Goal: Task Accomplishment & Management: Manage account settings

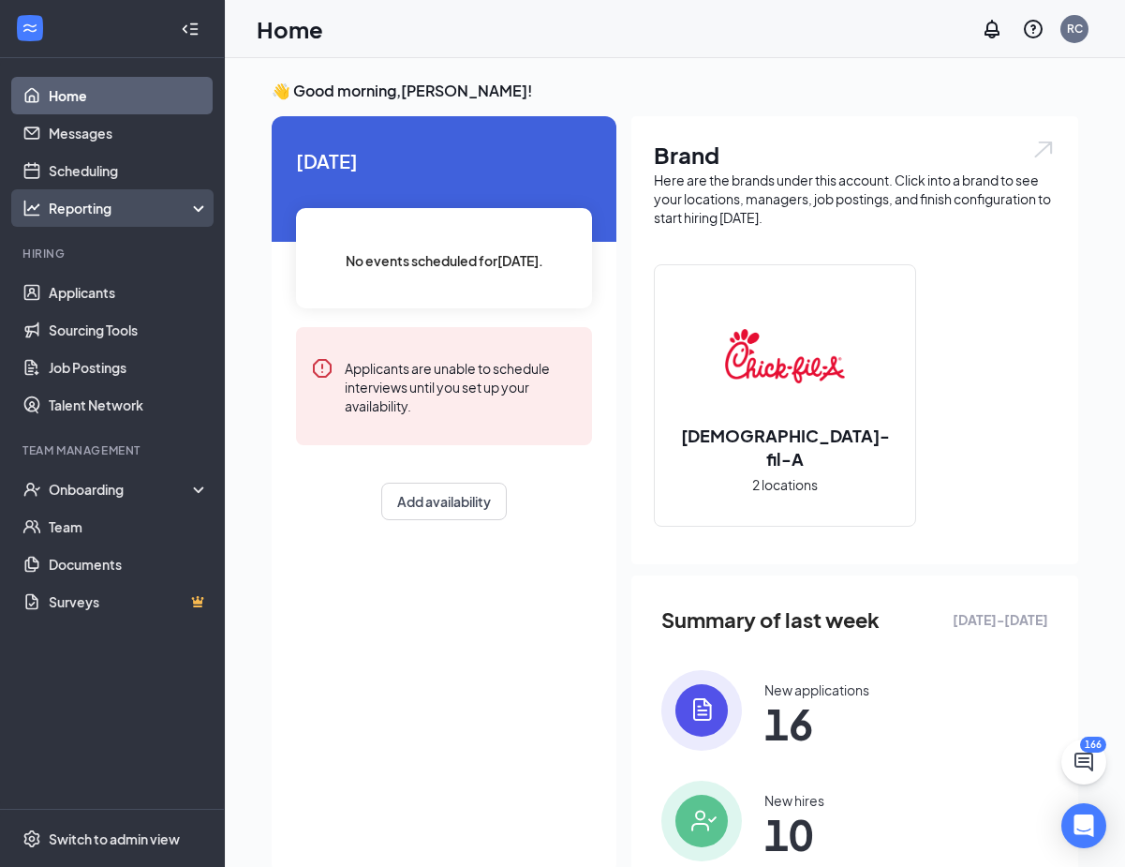
click at [121, 220] on div "Reporting" at bounding box center [112, 207] width 225 height 37
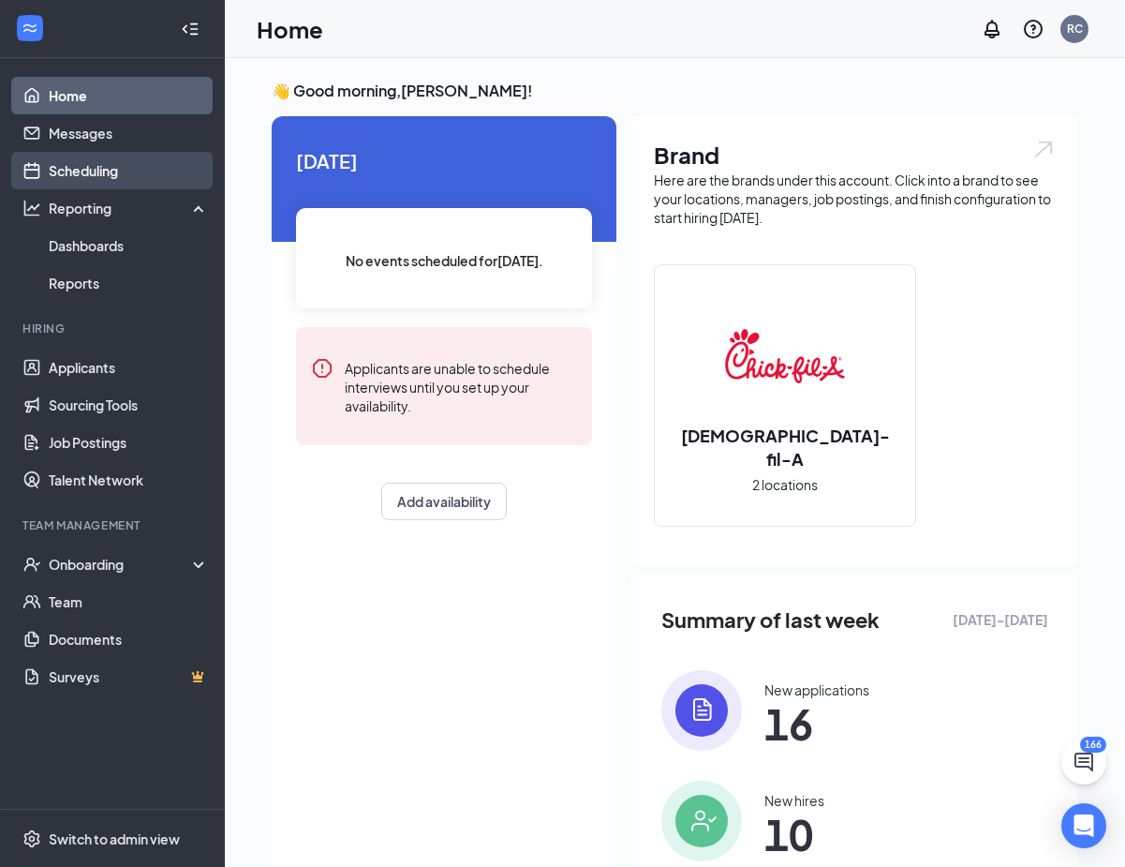
click at [126, 173] on link "Scheduling" at bounding box center [129, 170] width 160 height 37
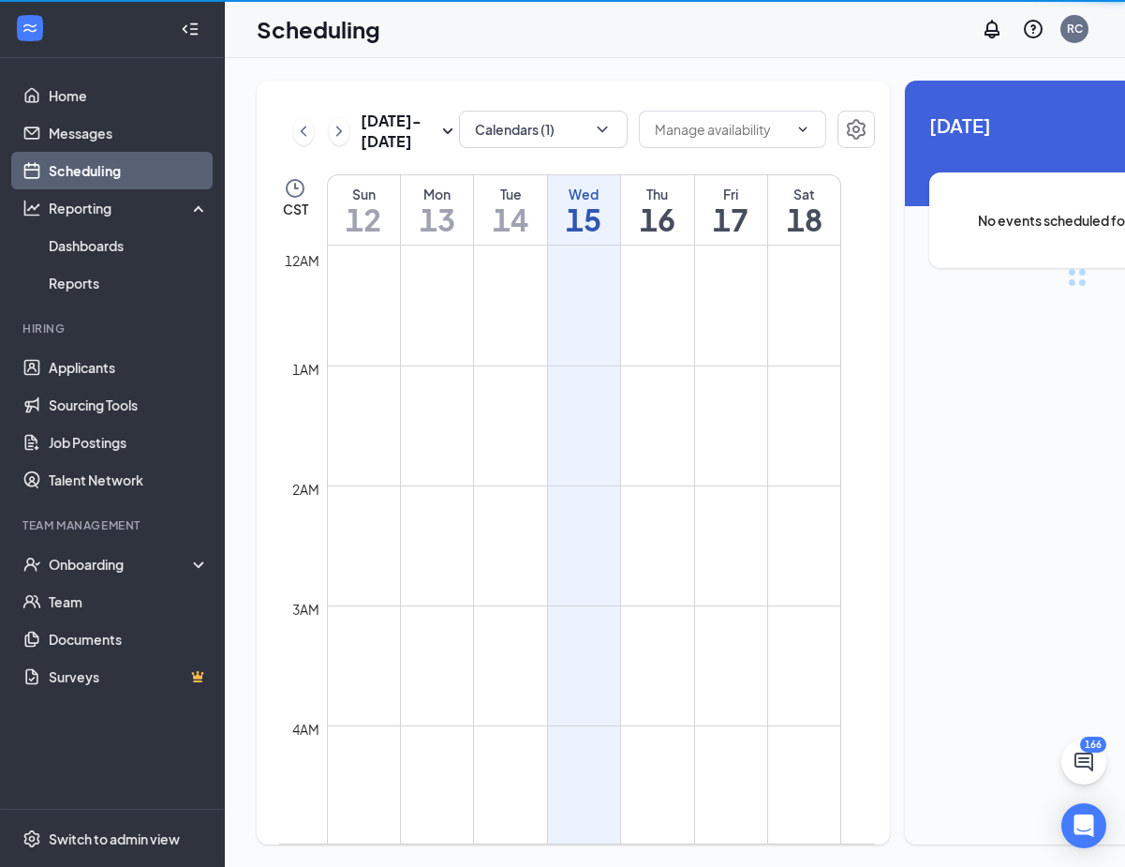
scroll to position [921, 0]
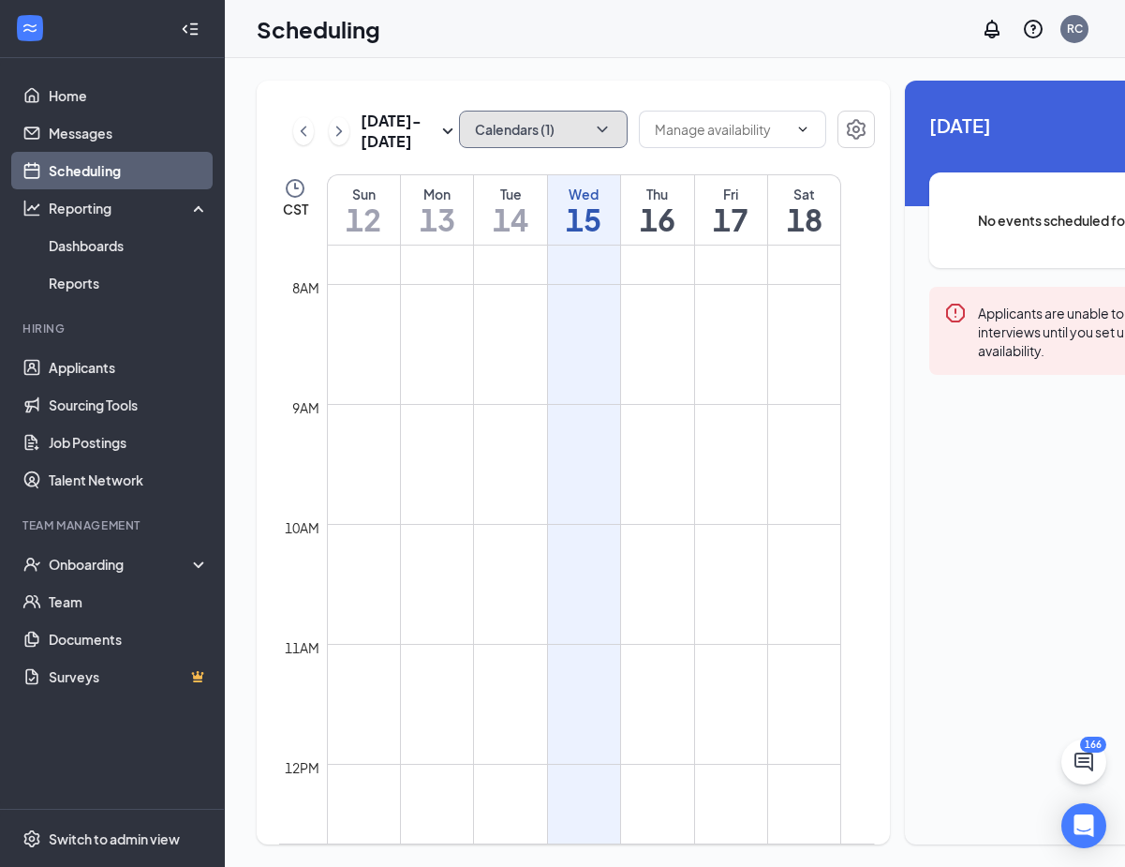
click at [593, 128] on icon "ChevronDown" at bounding box center [602, 129] width 19 height 19
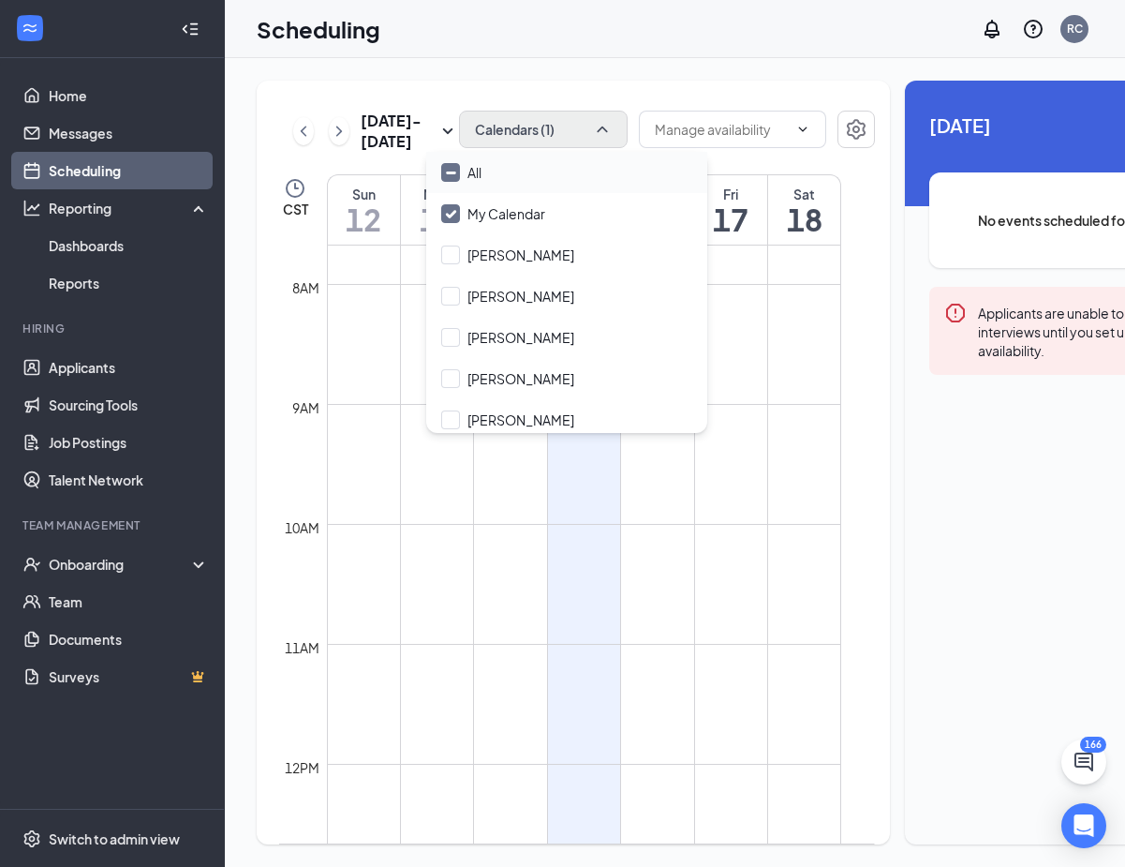
click at [462, 169] on input "All" at bounding box center [461, 172] width 40 height 19
checkbox input "true"
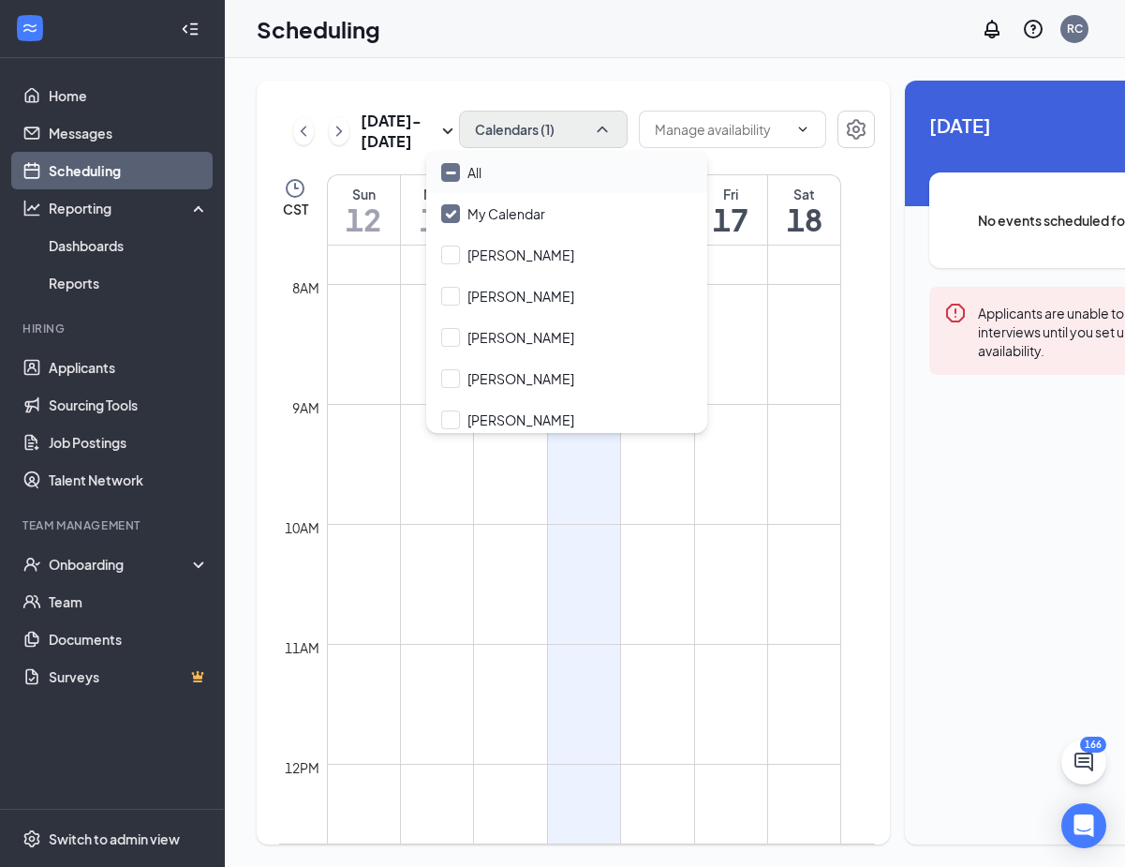
checkbox input "true"
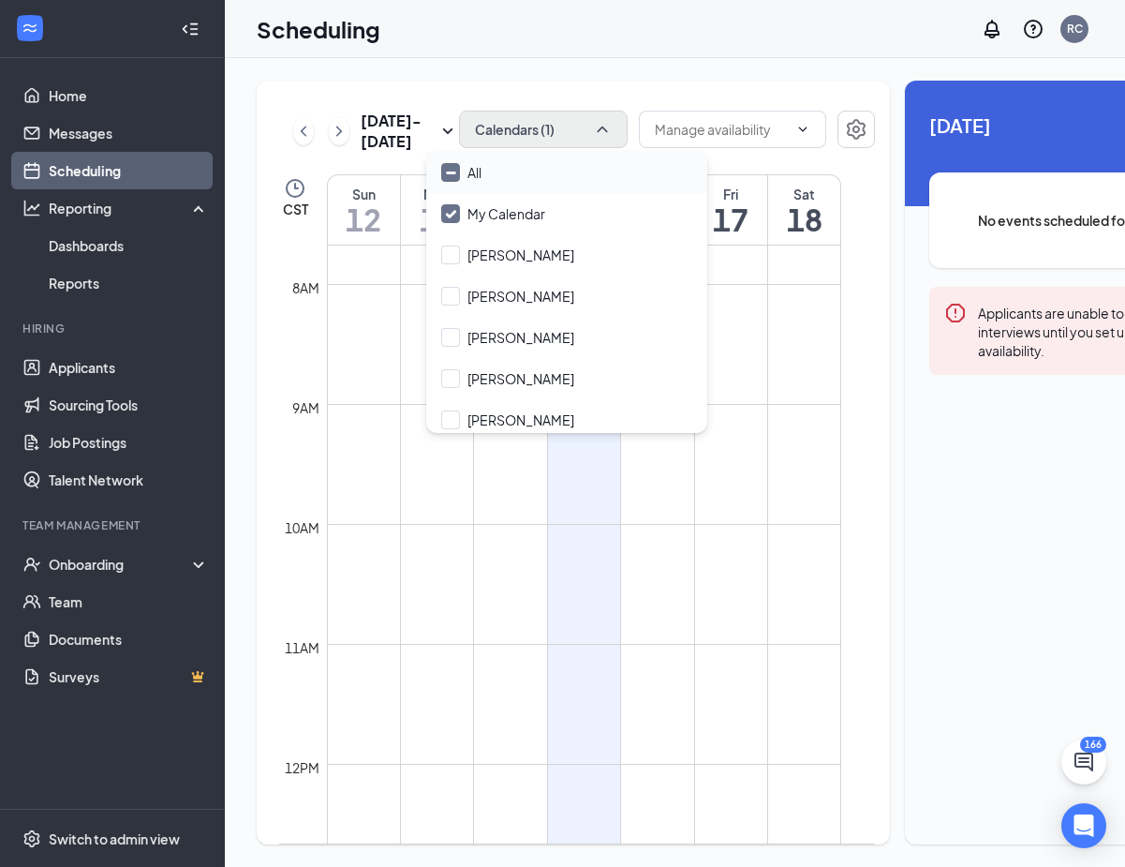
checkbox input "true"
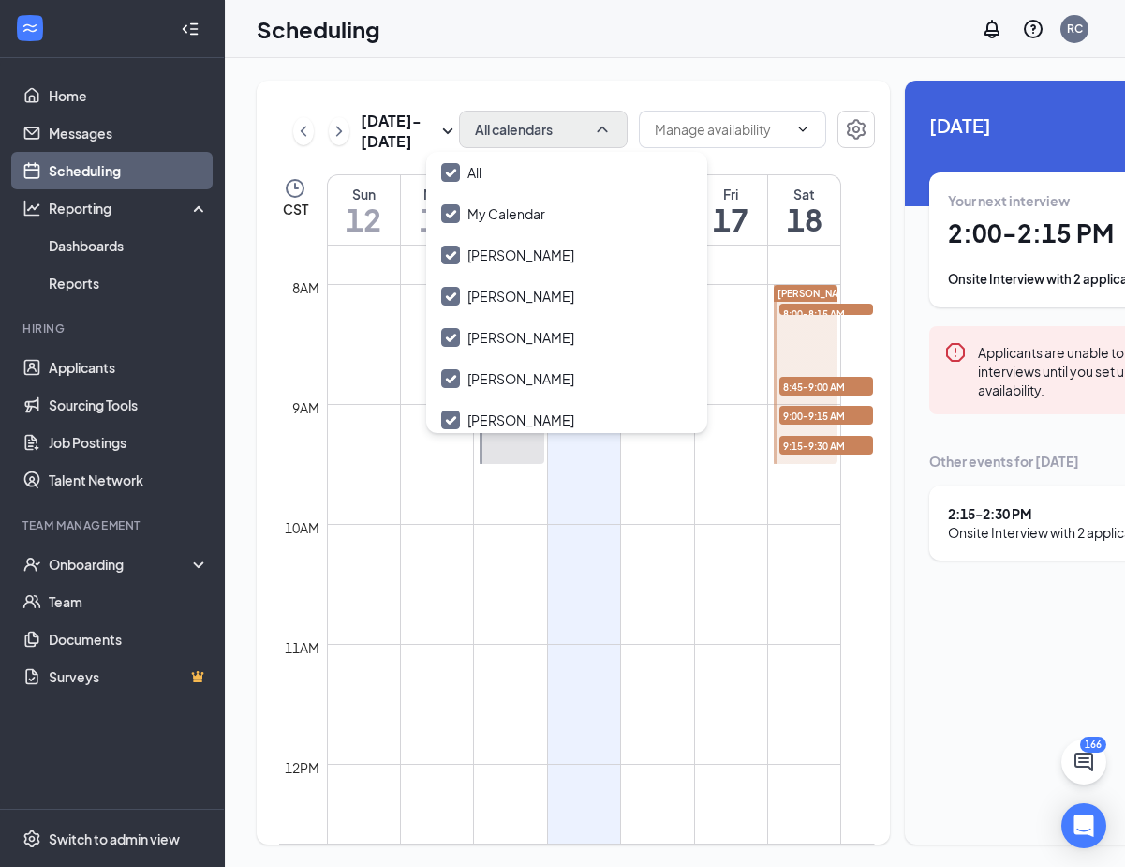
click at [642, 554] on td at bounding box center [584, 539] width 514 height 30
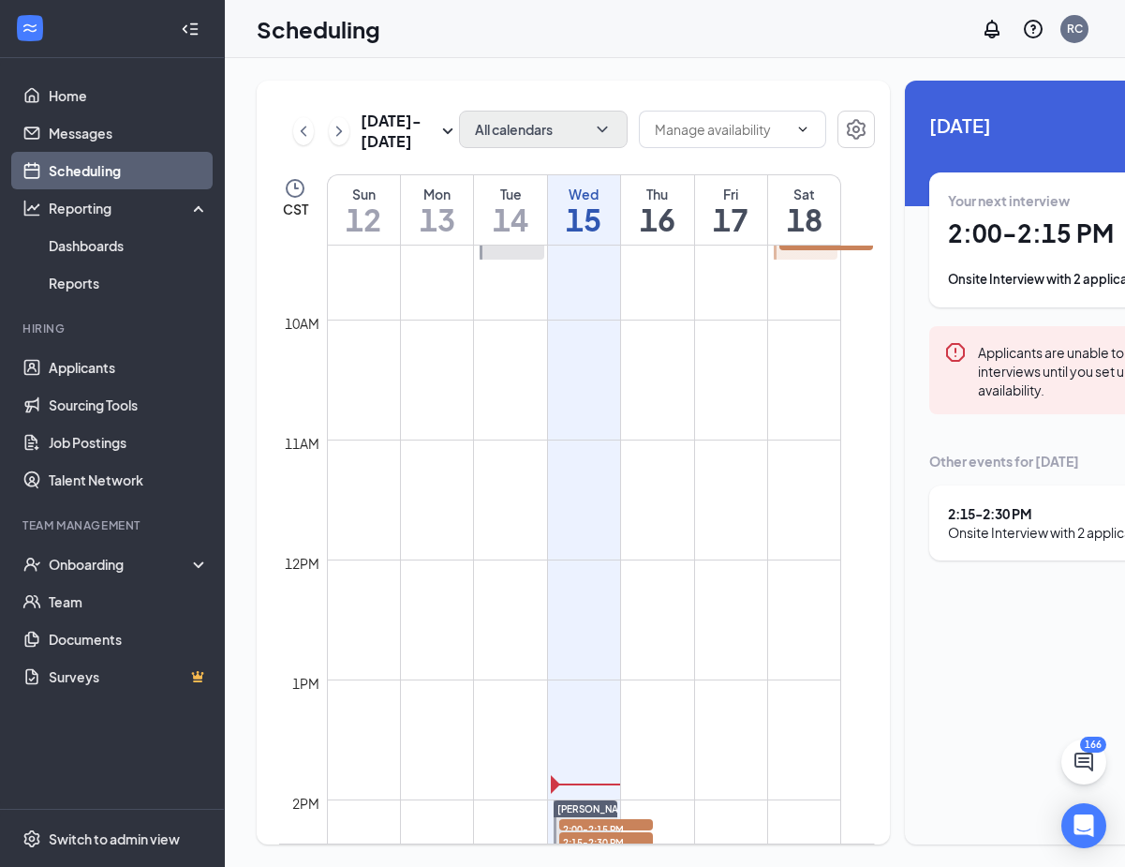
scroll to position [1481, 0]
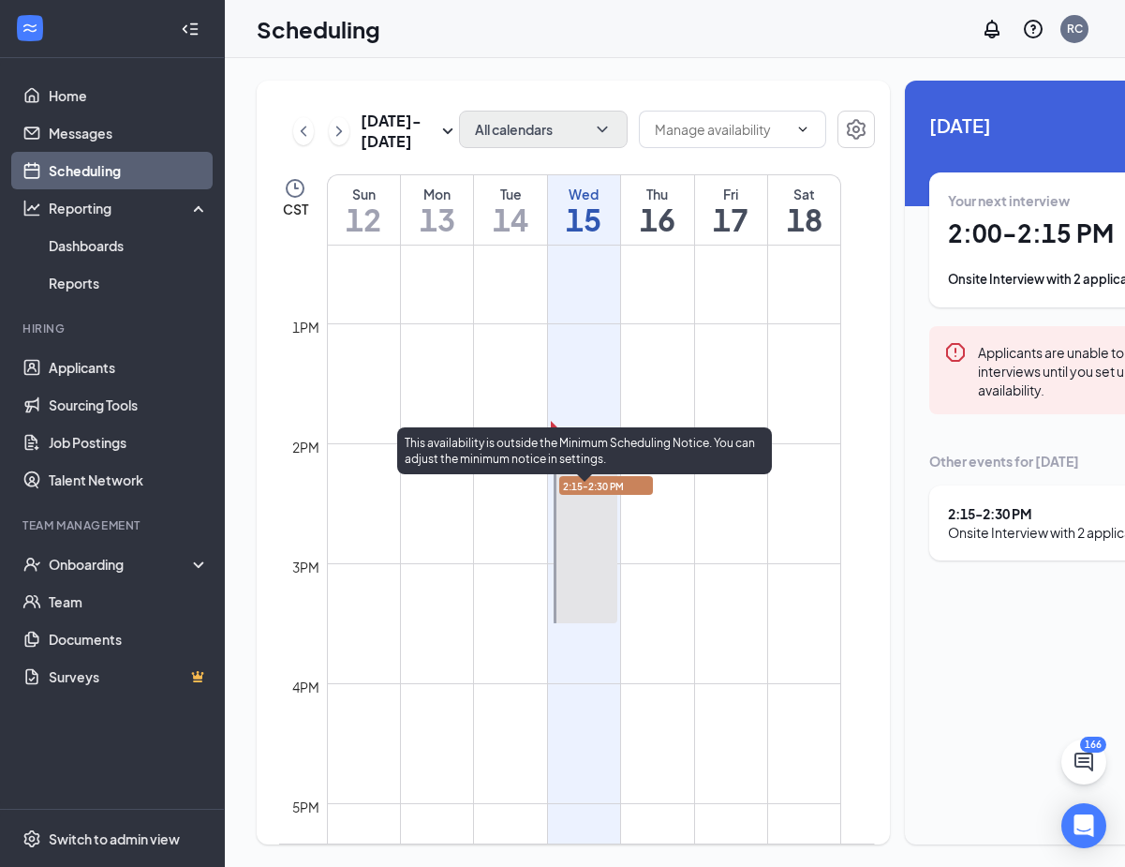
click at [632, 482] on span "2:00-2:15 PM" at bounding box center [606, 472] width 94 height 19
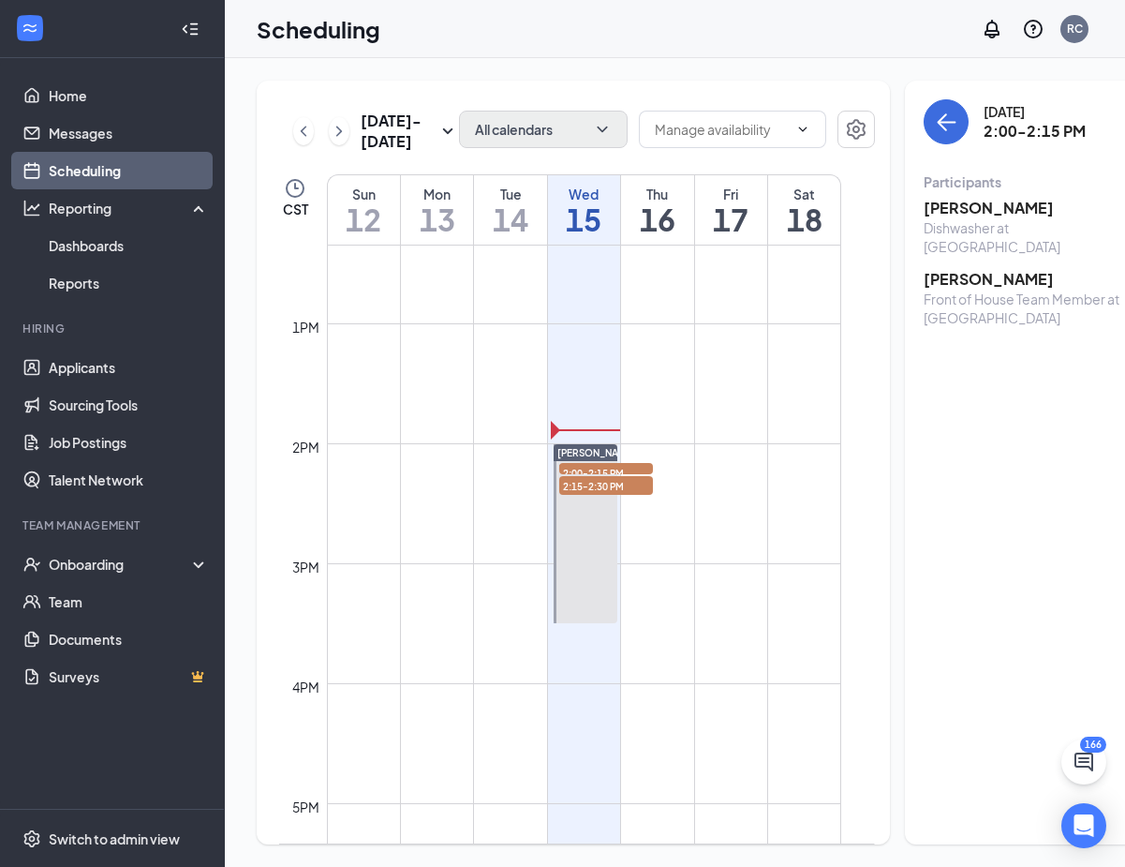
click at [970, 208] on h3 "[PERSON_NAME]" at bounding box center [1022, 208] width 197 height 21
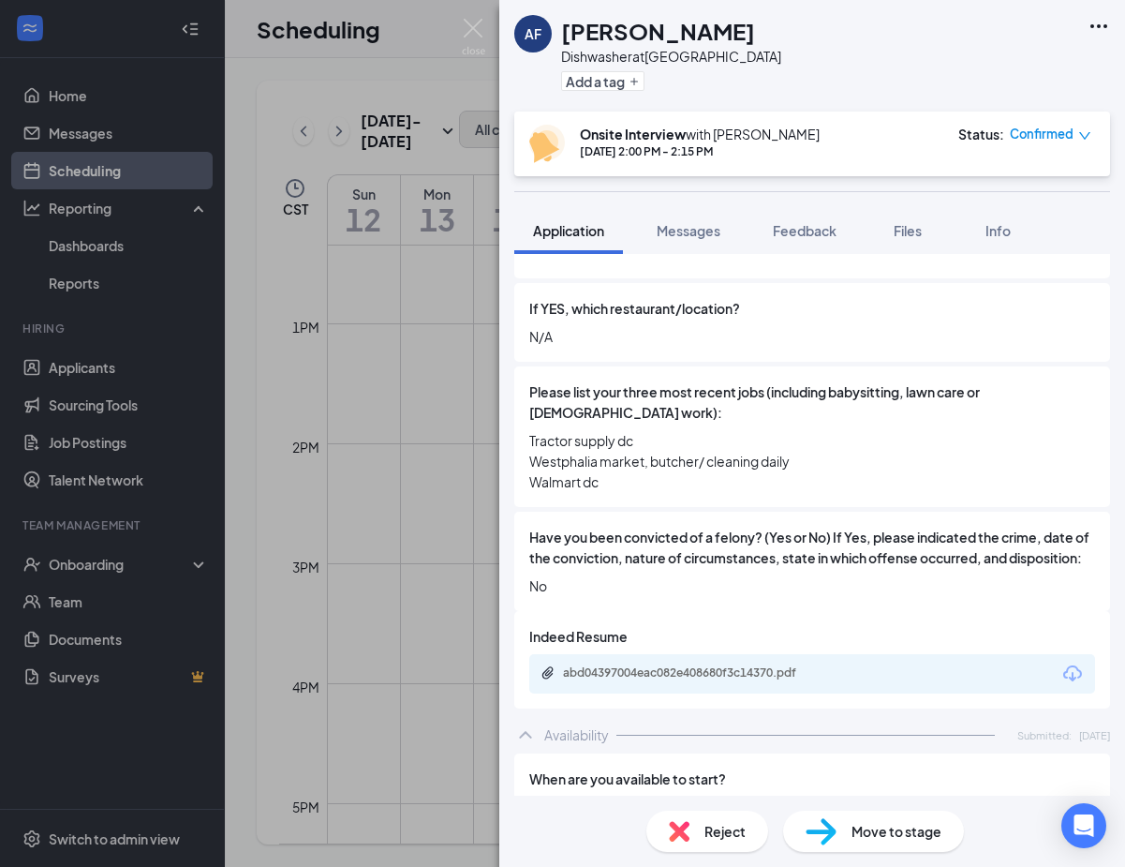
scroll to position [865, 0]
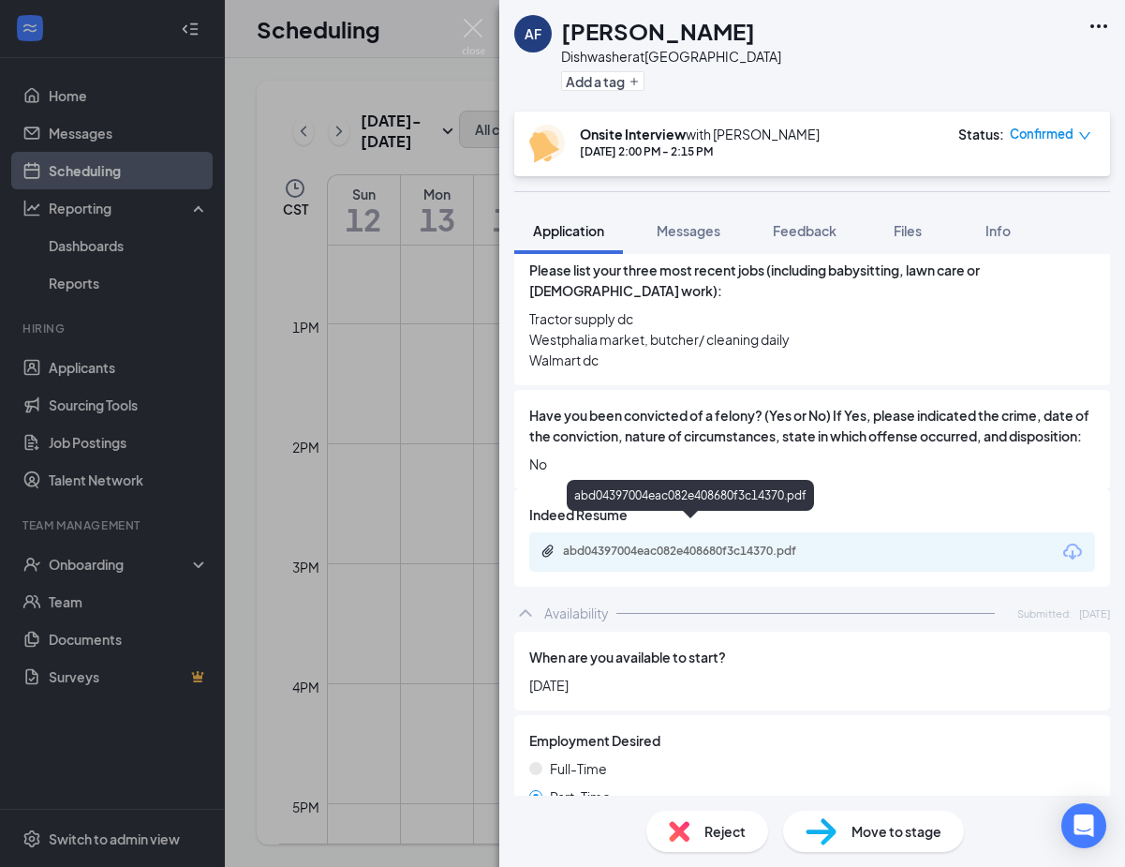
click at [755, 543] on div "abd04397004eac082e408680f3c14370.pdf" at bounding box center [694, 550] width 262 height 15
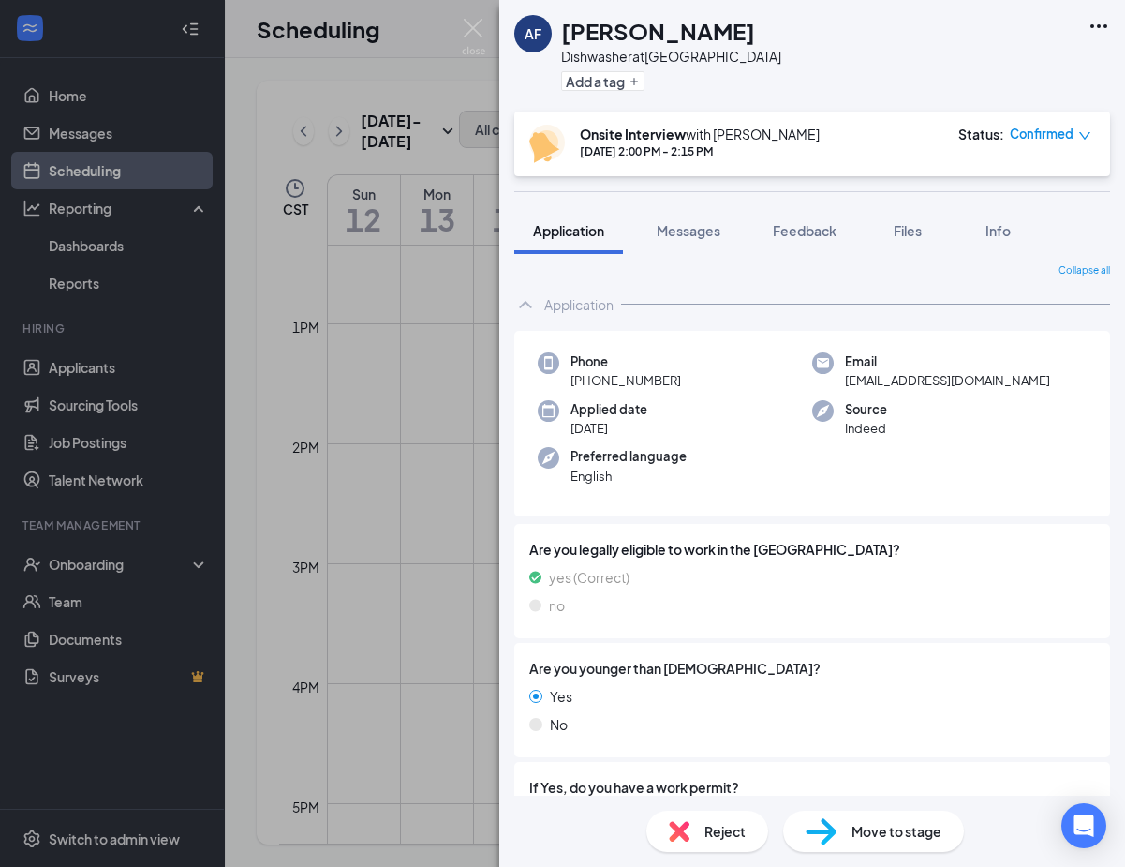
scroll to position [0, 0]
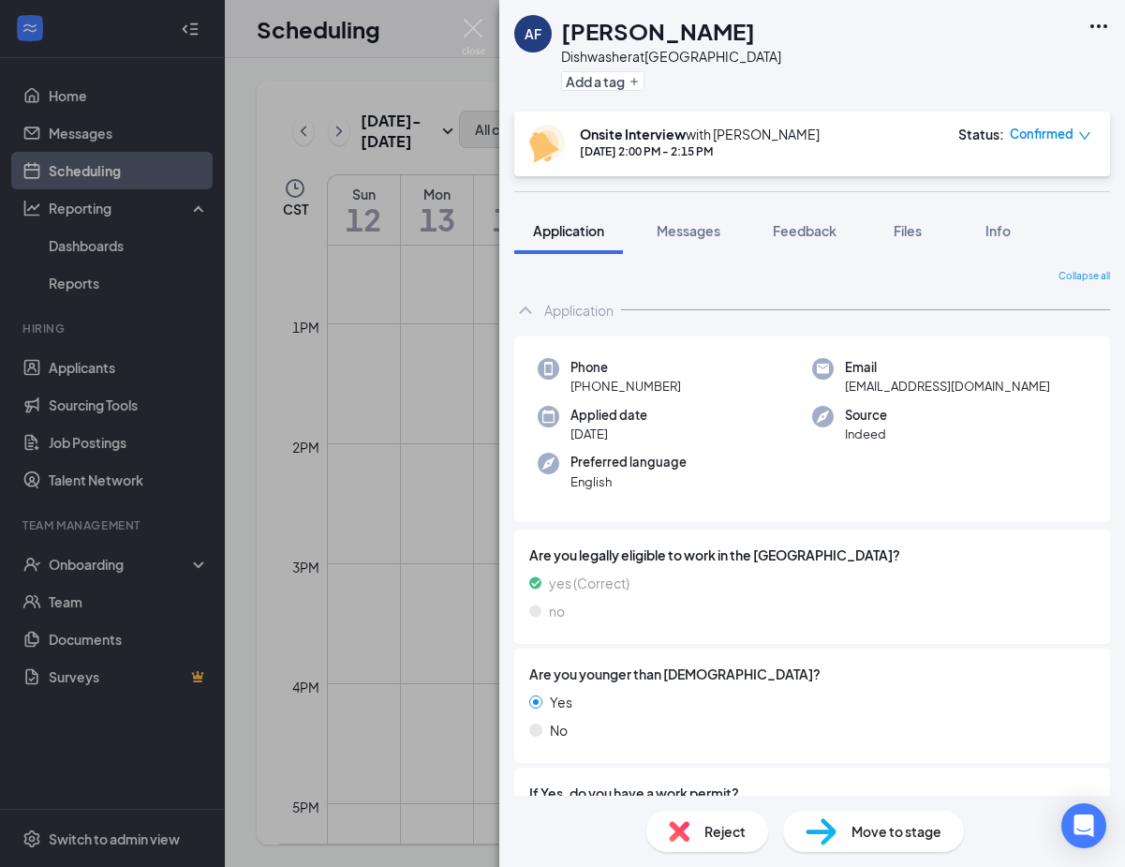
click at [400, 79] on div "[PERSON_NAME] Dishwasher at [GEOGRAPHIC_DATA] Add a tag Onsite Interview with […" at bounding box center [562, 433] width 1125 height 867
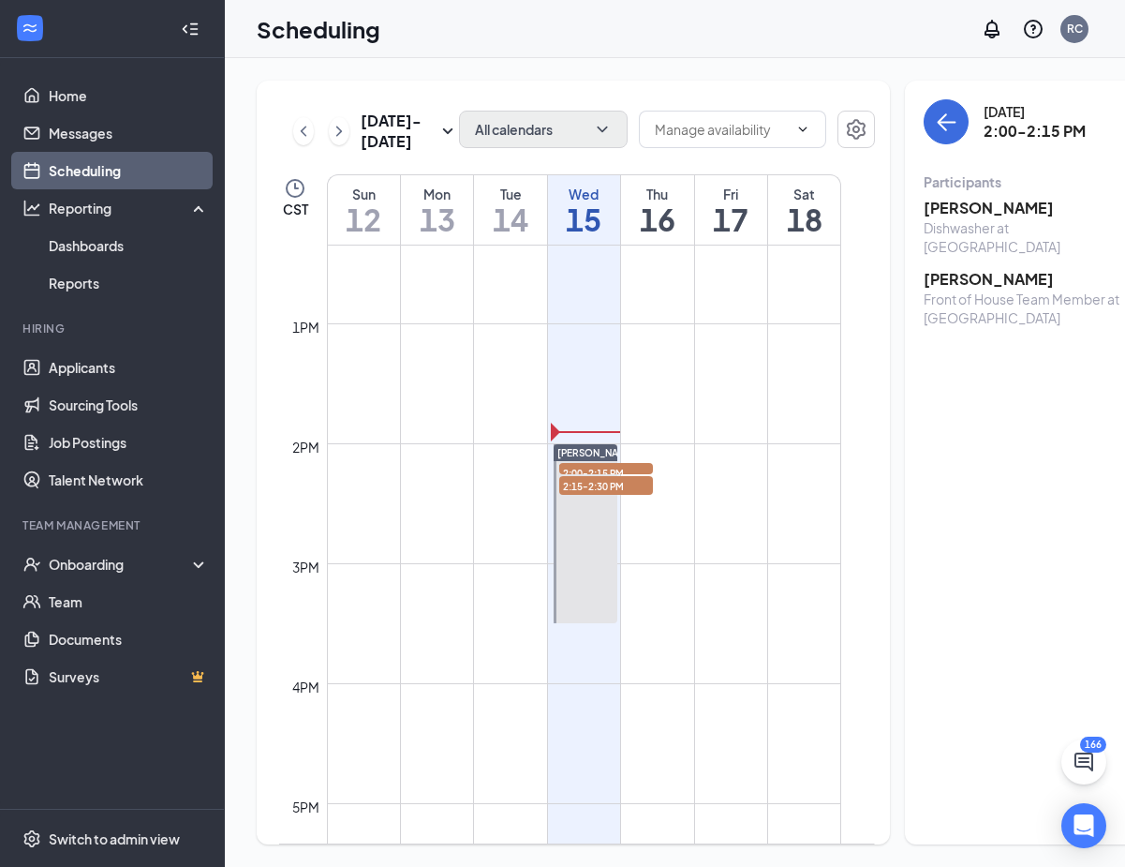
click at [925, 274] on h3 "[PERSON_NAME]" at bounding box center [1022, 279] width 197 height 21
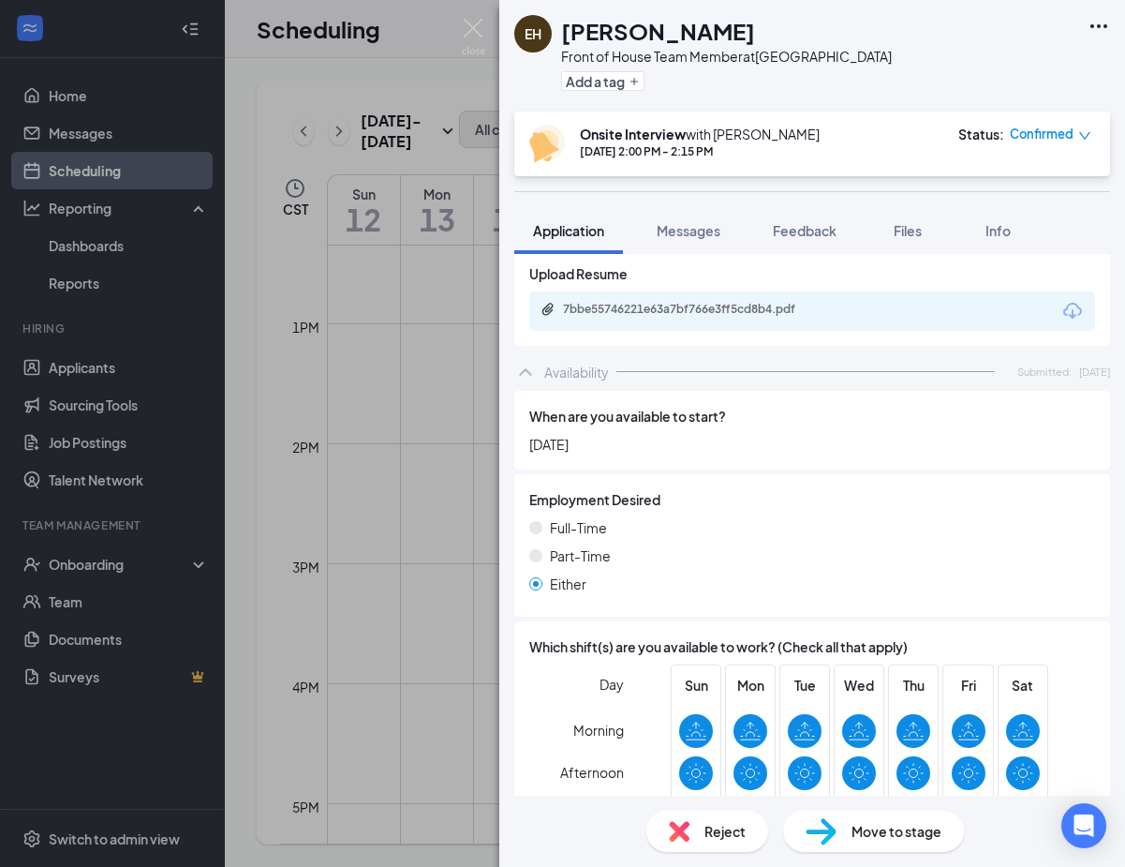
scroll to position [867, 0]
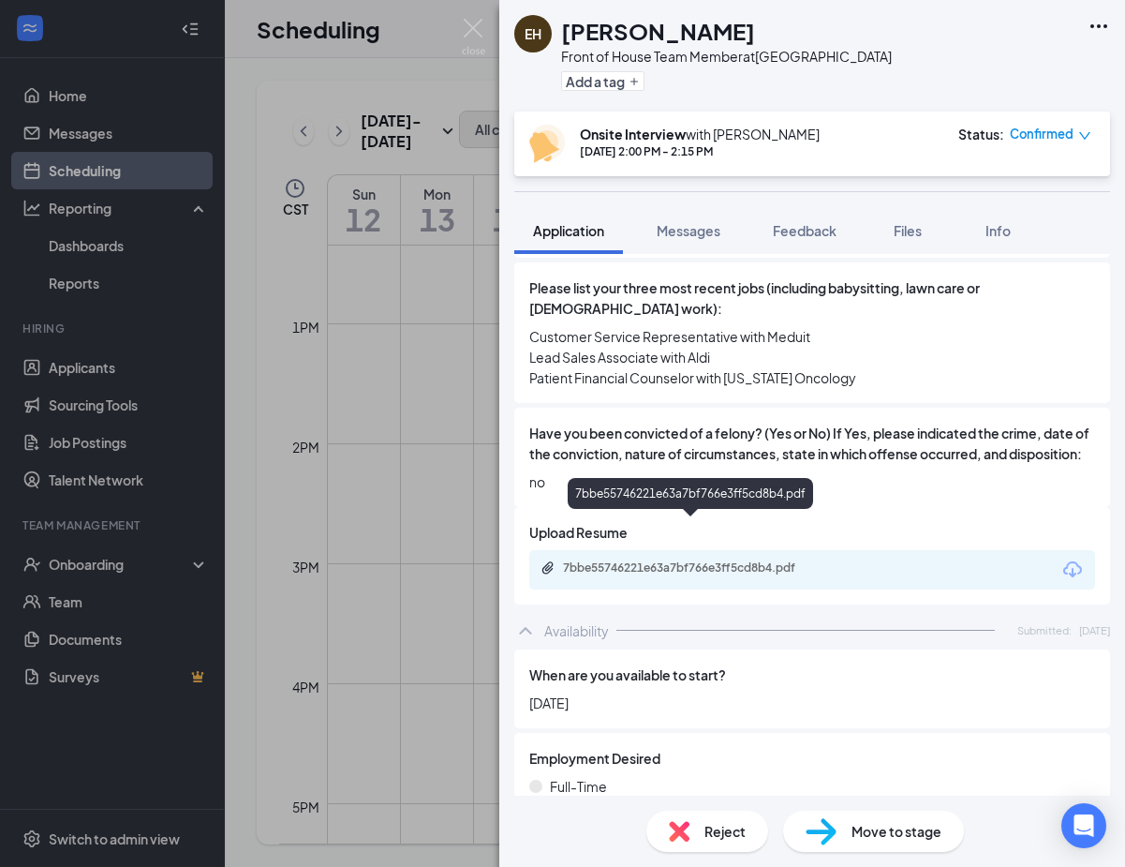
click at [733, 560] on div "7bbe55746221e63a7bf766e3ff5cd8b4.pdf" at bounding box center [694, 567] width 262 height 15
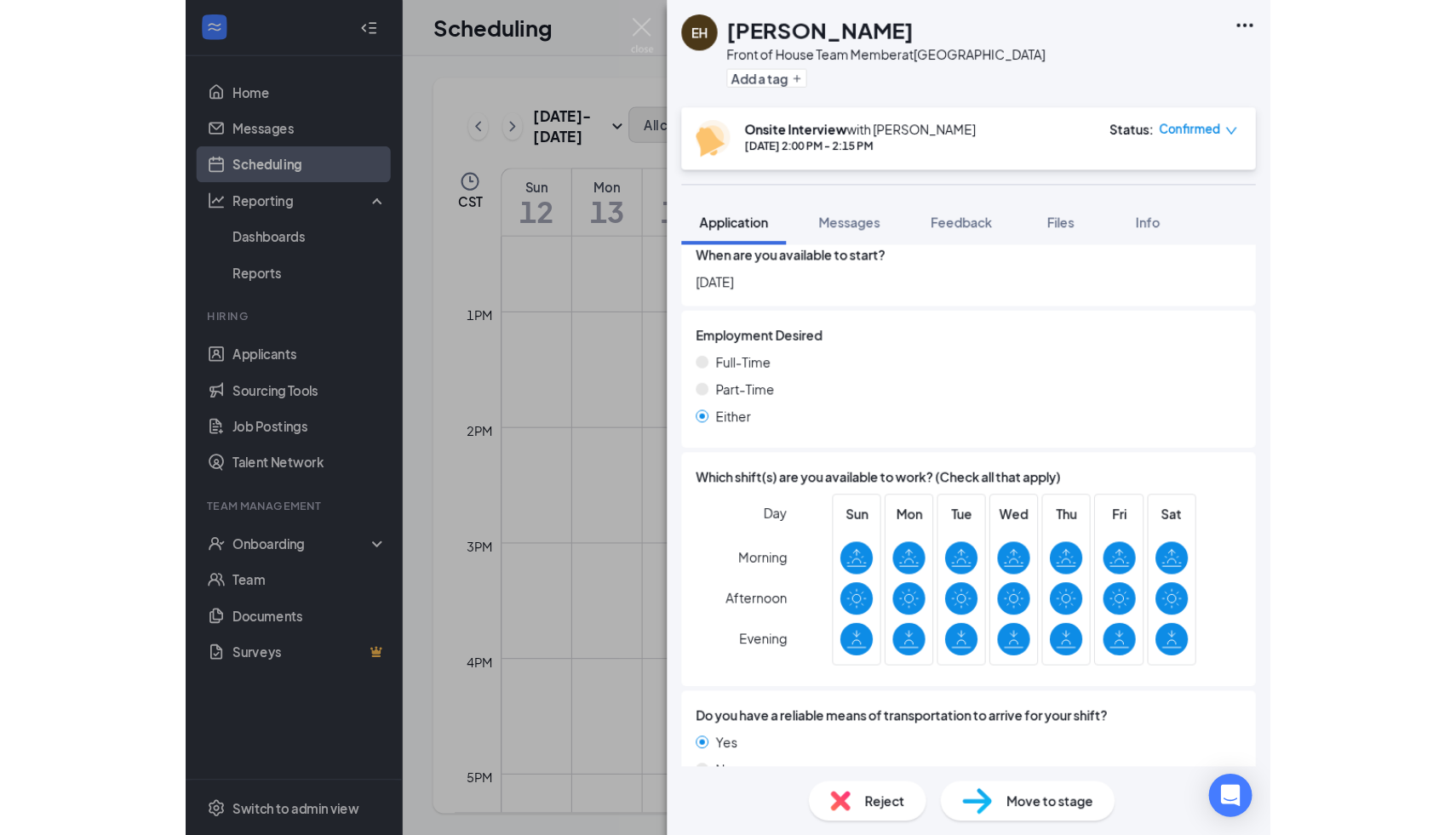
scroll to position [1154, 0]
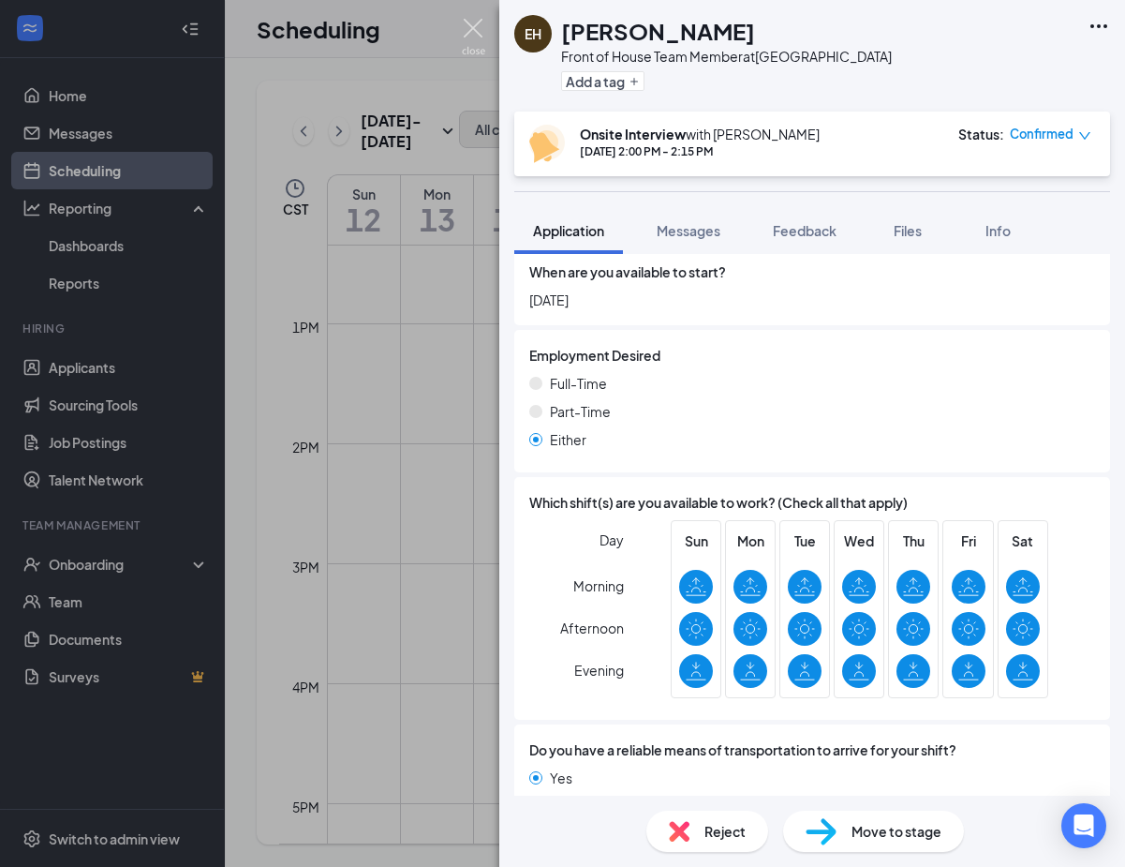
click at [475, 30] on img at bounding box center [473, 37] width 23 height 37
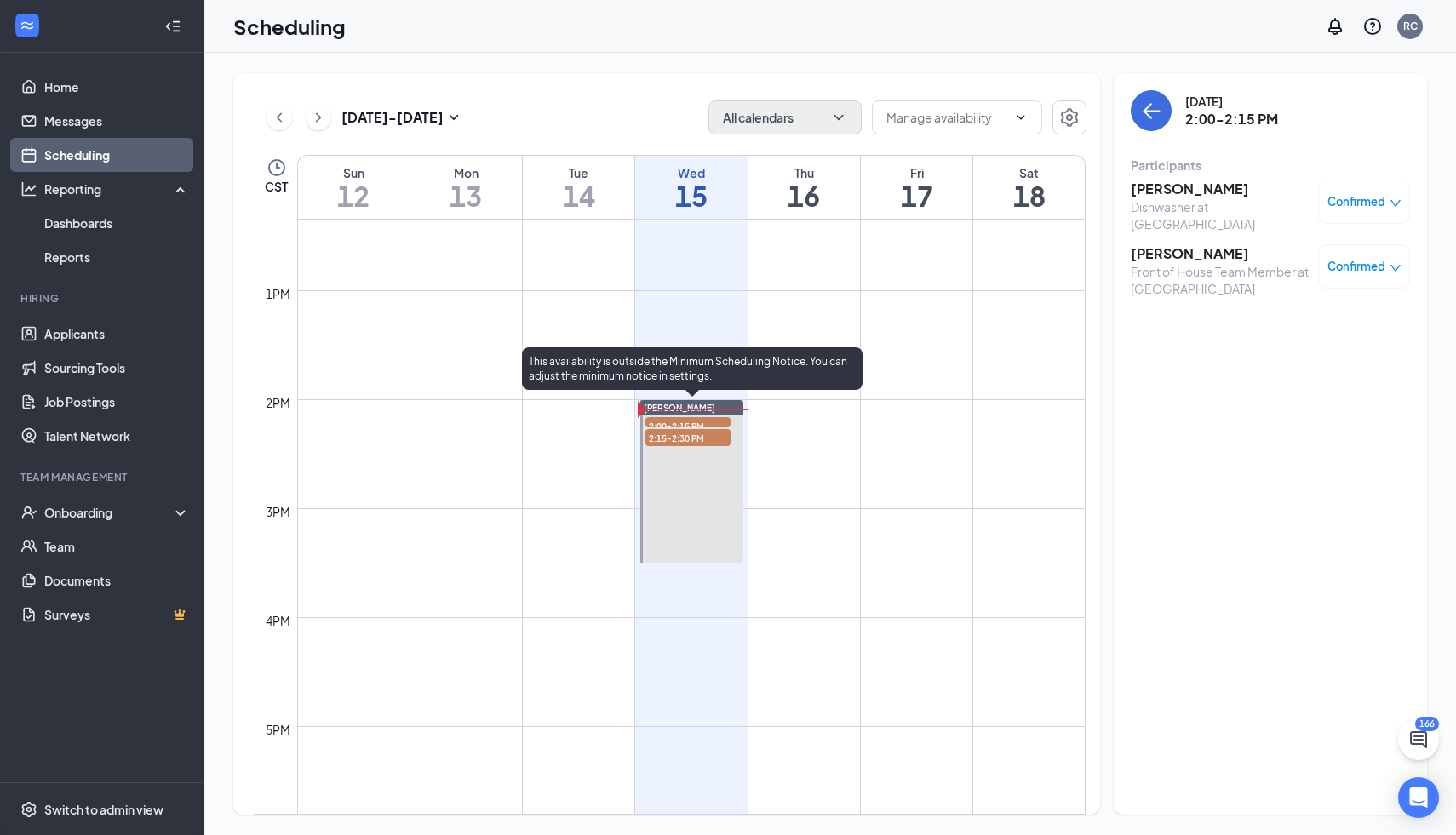
click at [687, 436] on span "2:15-2:30 PM" at bounding box center [688, 437] width 85 height 17
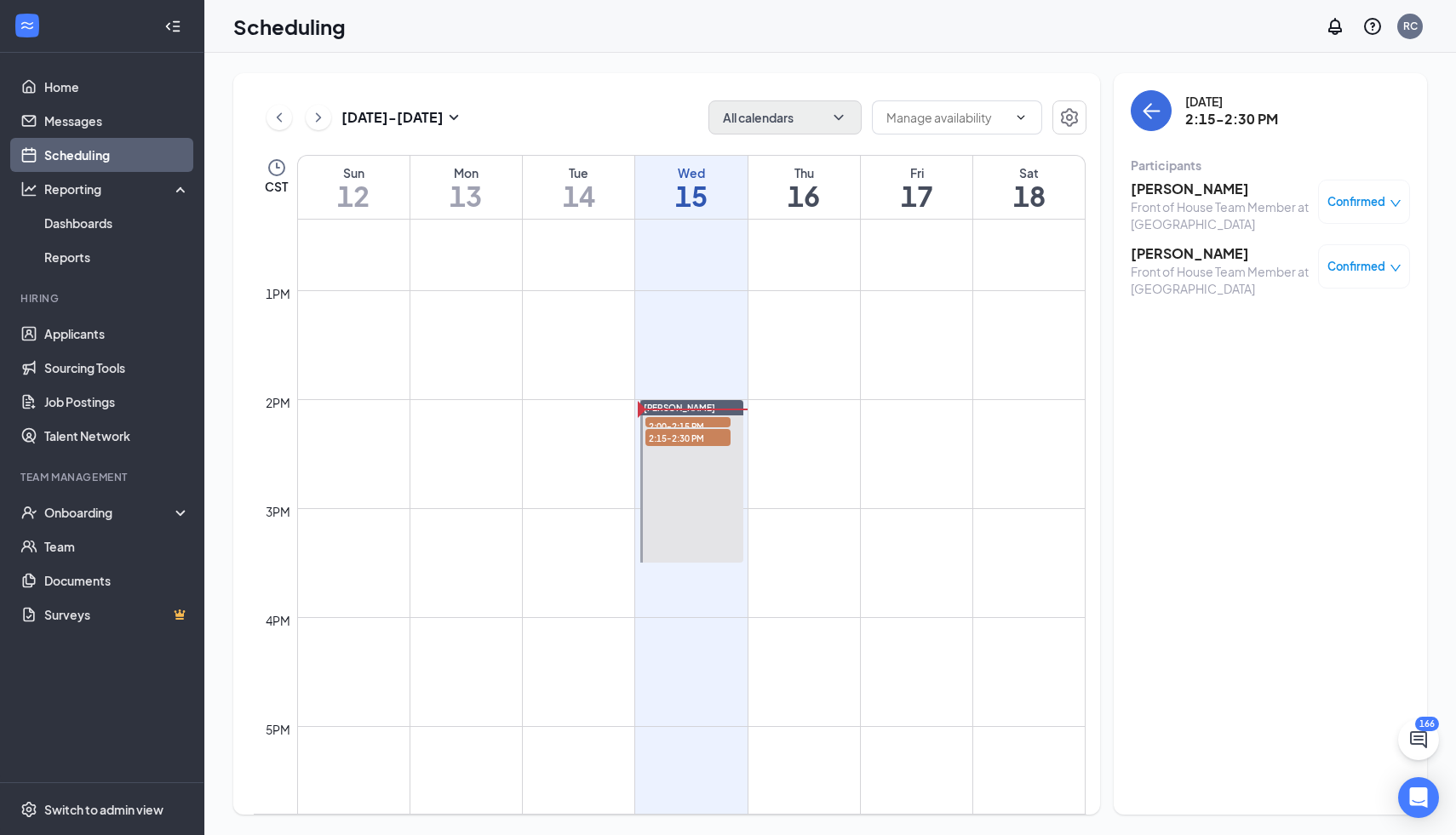
click at [1022, 250] on h3 "[PERSON_NAME]" at bounding box center [1220, 253] width 179 height 19
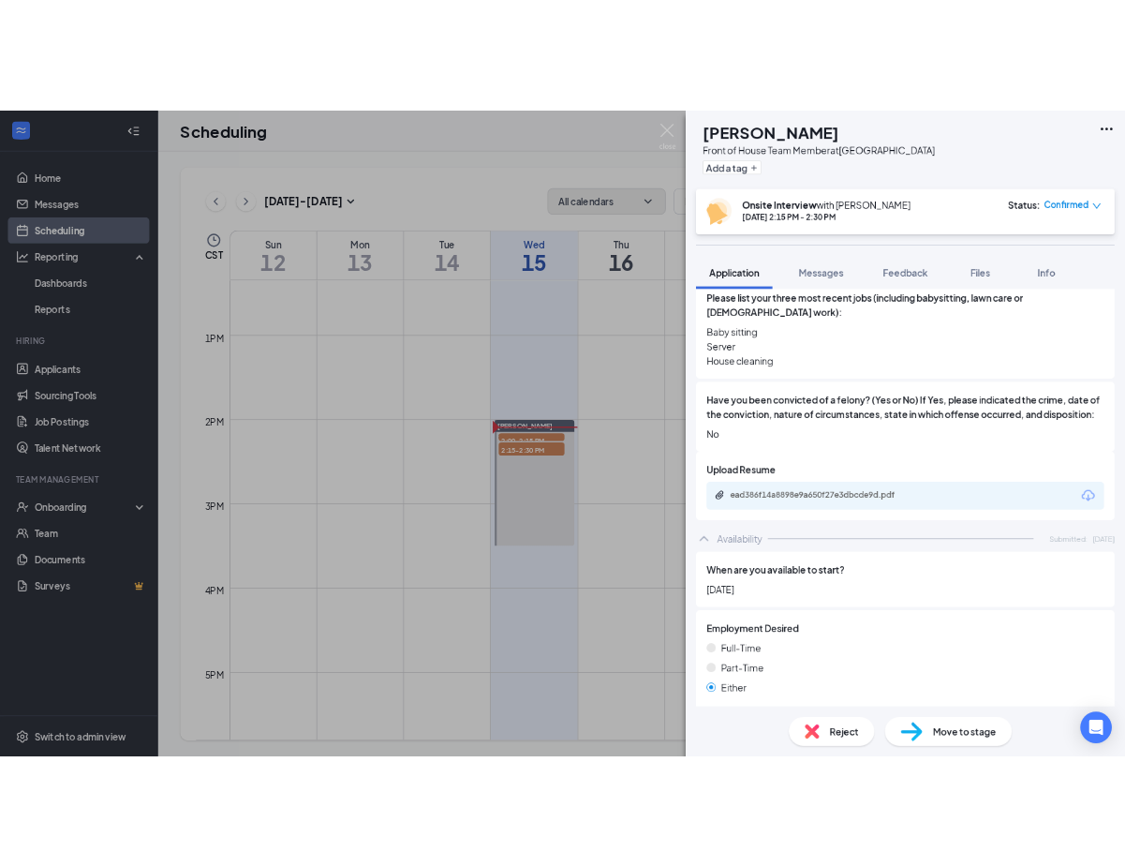
scroll to position [899, 0]
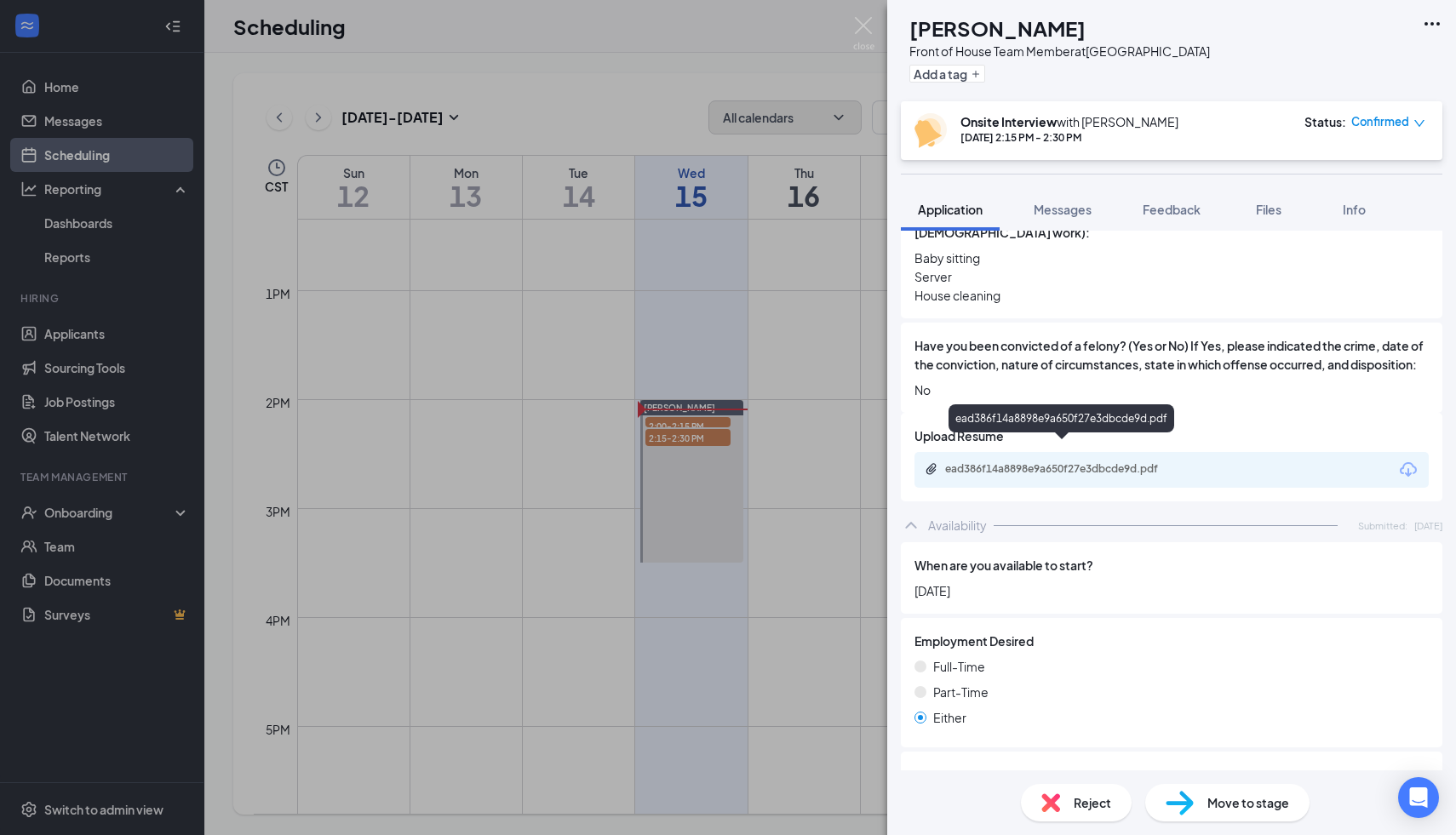
click at [1022, 462] on div "ead386f14a8898e9a650f27e3dbcde9d.pdf" at bounding box center [1064, 469] width 238 height 14
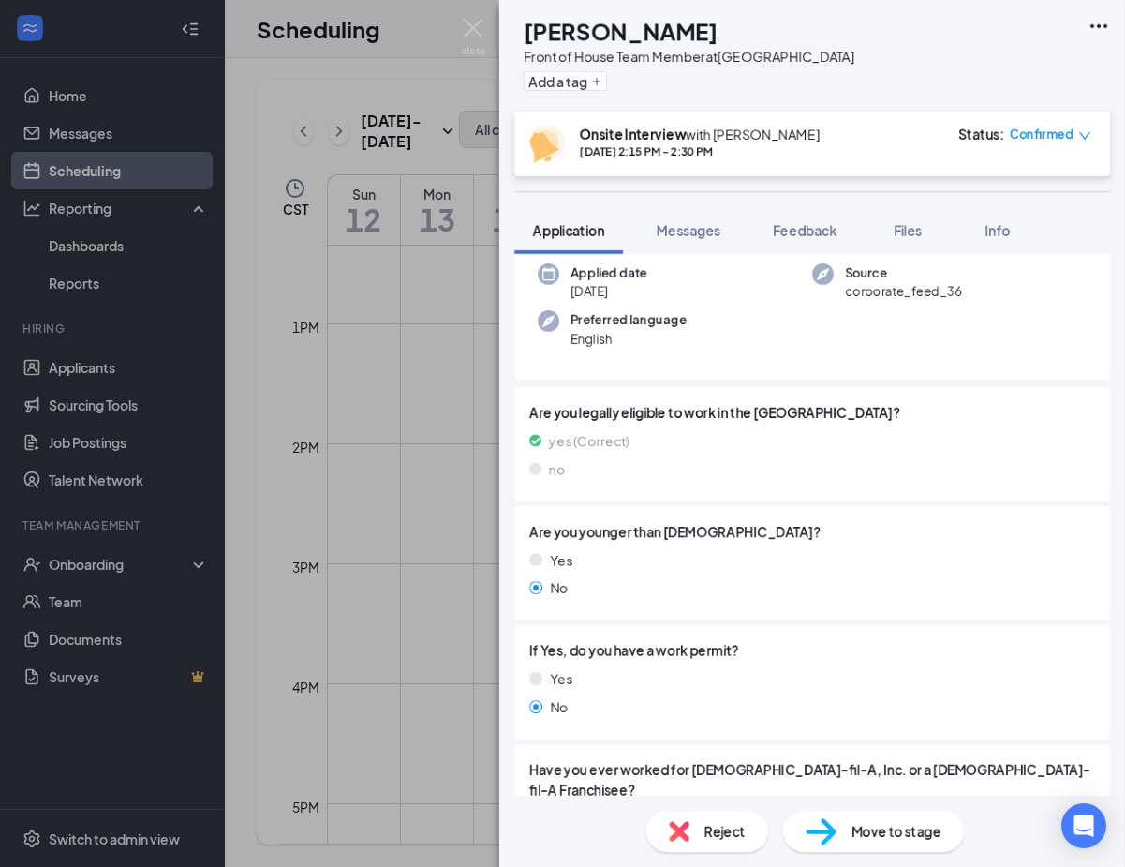
scroll to position [0, 0]
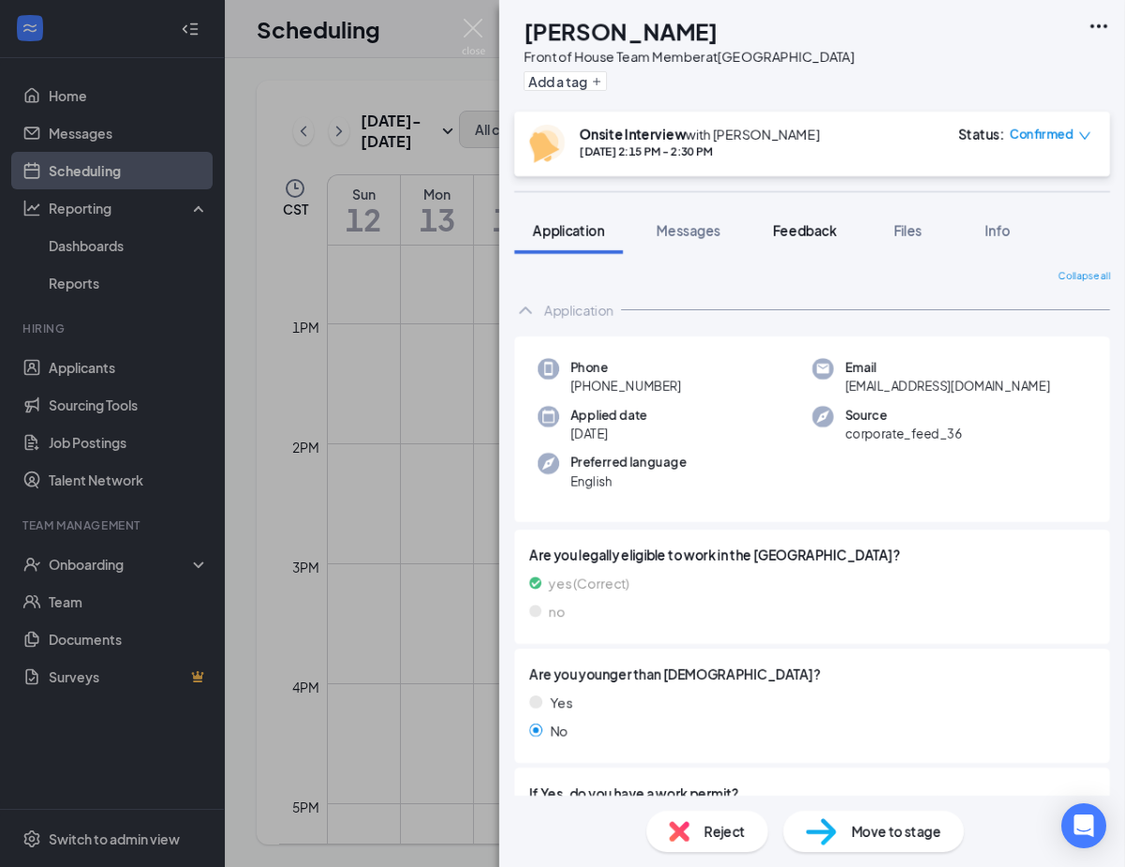
click at [815, 230] on span "Feedback" at bounding box center [805, 230] width 64 height 17
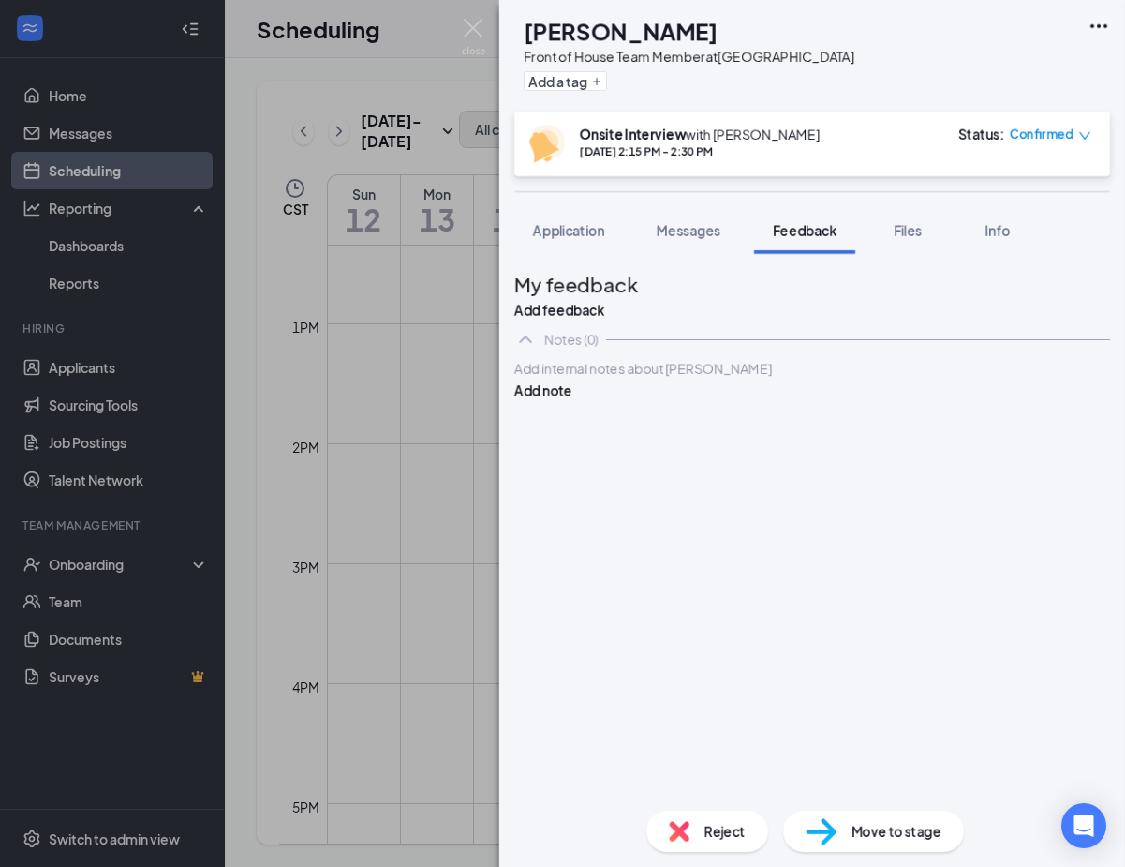
click at [725, 379] on div at bounding box center [812, 369] width 594 height 20
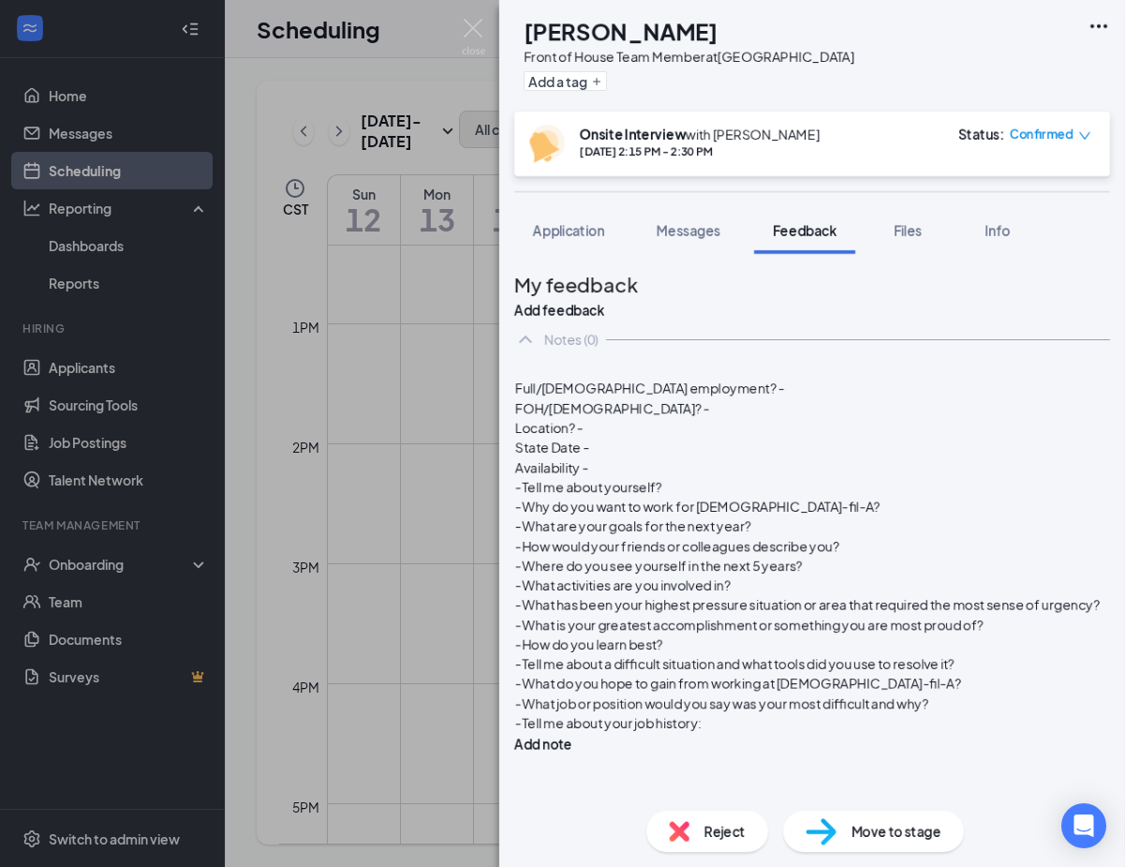
click at [690, 379] on div at bounding box center [812, 369] width 594 height 20
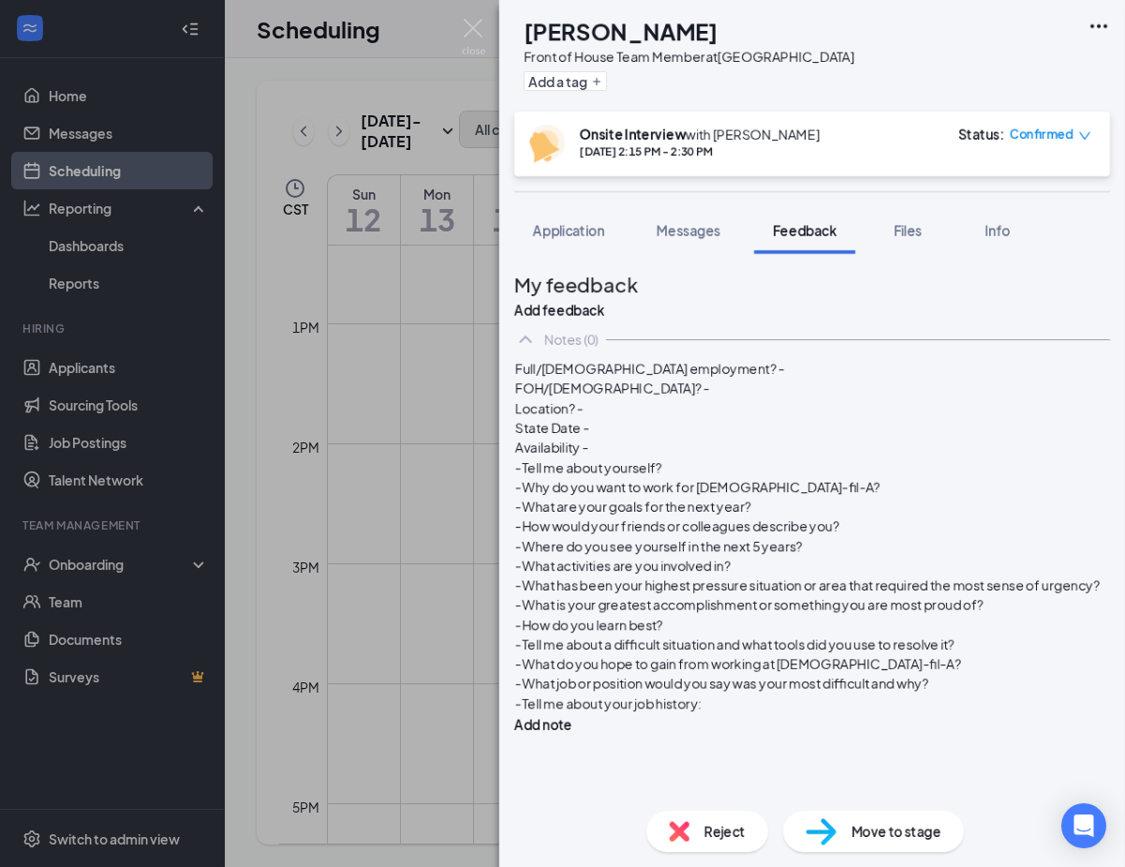
click at [711, 477] on div "-Tell me about yourself?" at bounding box center [812, 467] width 594 height 20
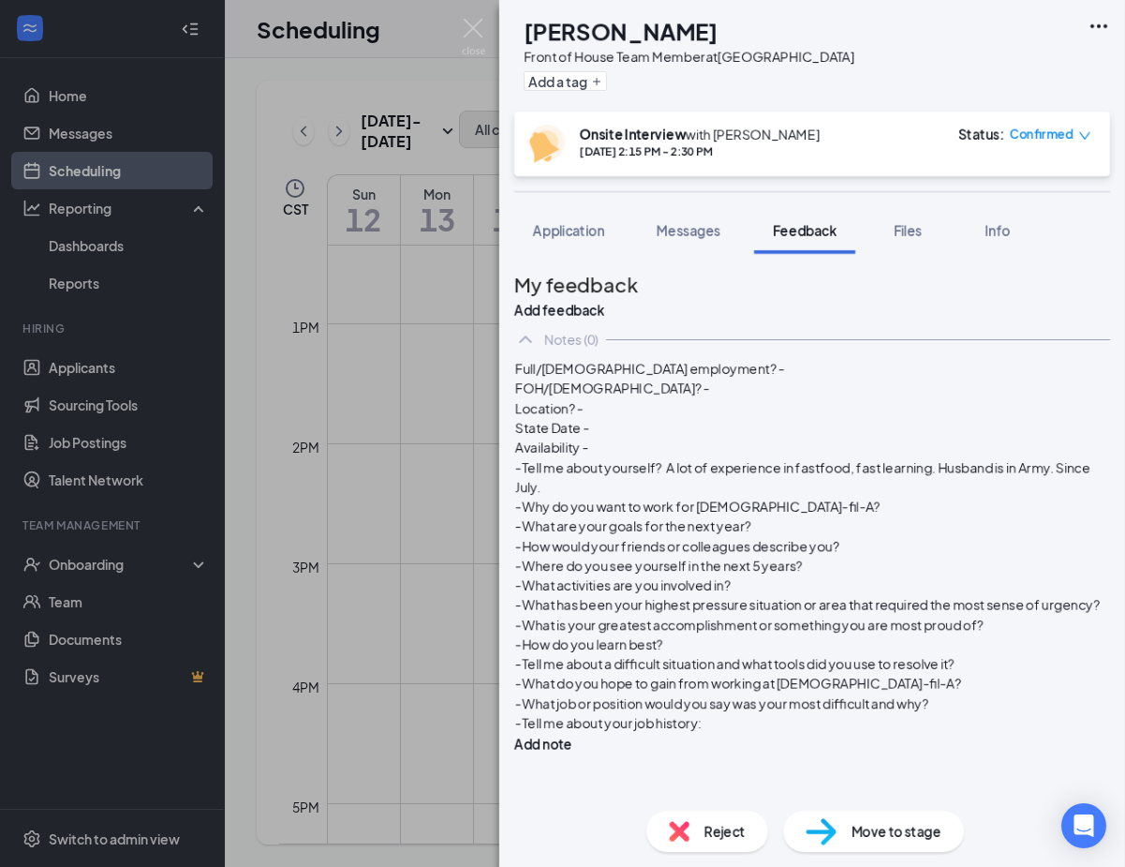
click at [834, 501] on div "-Why do you want to work for [DEMOGRAPHIC_DATA]-fil-A?" at bounding box center [812, 507] width 594 height 20
click at [789, 733] on div "-Tell me about your job history:" at bounding box center [812, 723] width 594 height 20
click at [783, 379] on div "Full/[DEMOGRAPHIC_DATA] employment? -" at bounding box center [812, 369] width 594 height 20
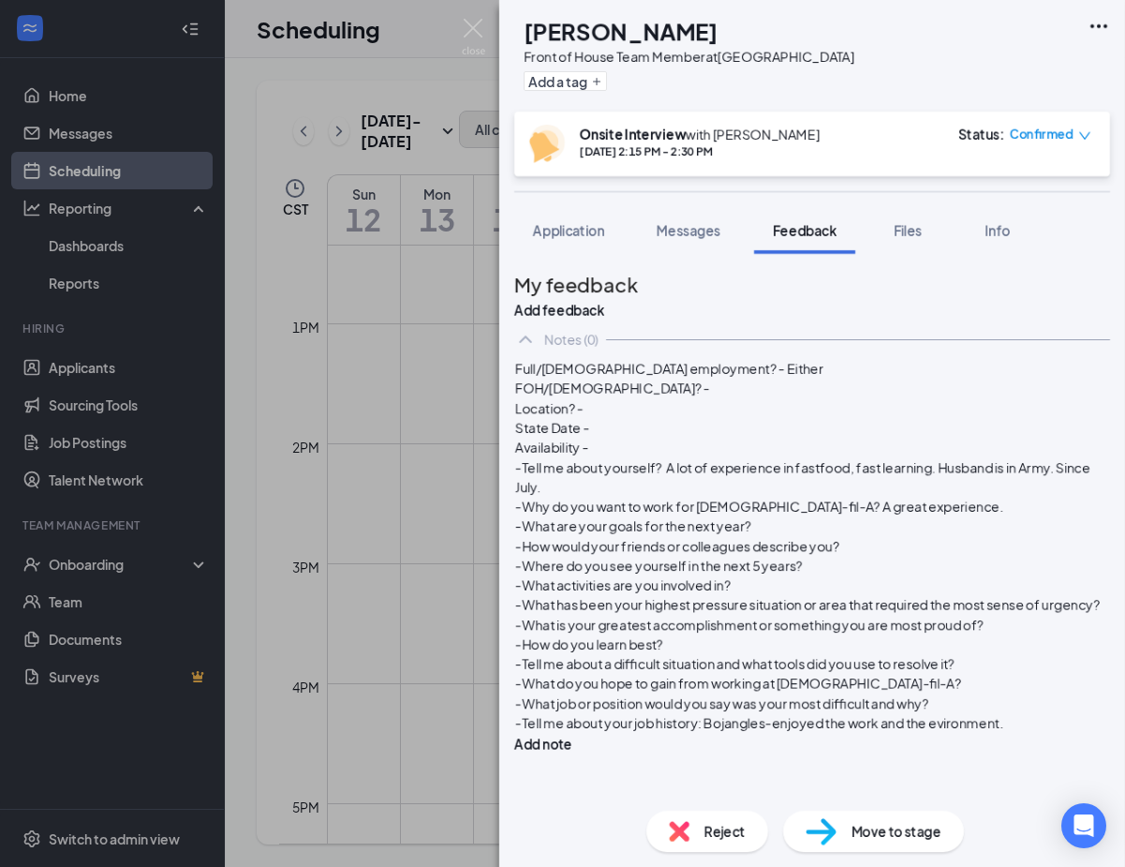
click at [728, 418] on div "Location? -" at bounding box center [812, 408] width 594 height 20
click at [725, 418] on div "Location? -" at bounding box center [812, 408] width 594 height 20
click at [729, 398] on div "FOH/[DEMOGRAPHIC_DATA]? -" at bounding box center [812, 389] width 594 height 20
click at [695, 418] on div "Location? -" at bounding box center [812, 408] width 594 height 20
click at [720, 438] on div "State Date -" at bounding box center [812, 428] width 594 height 20
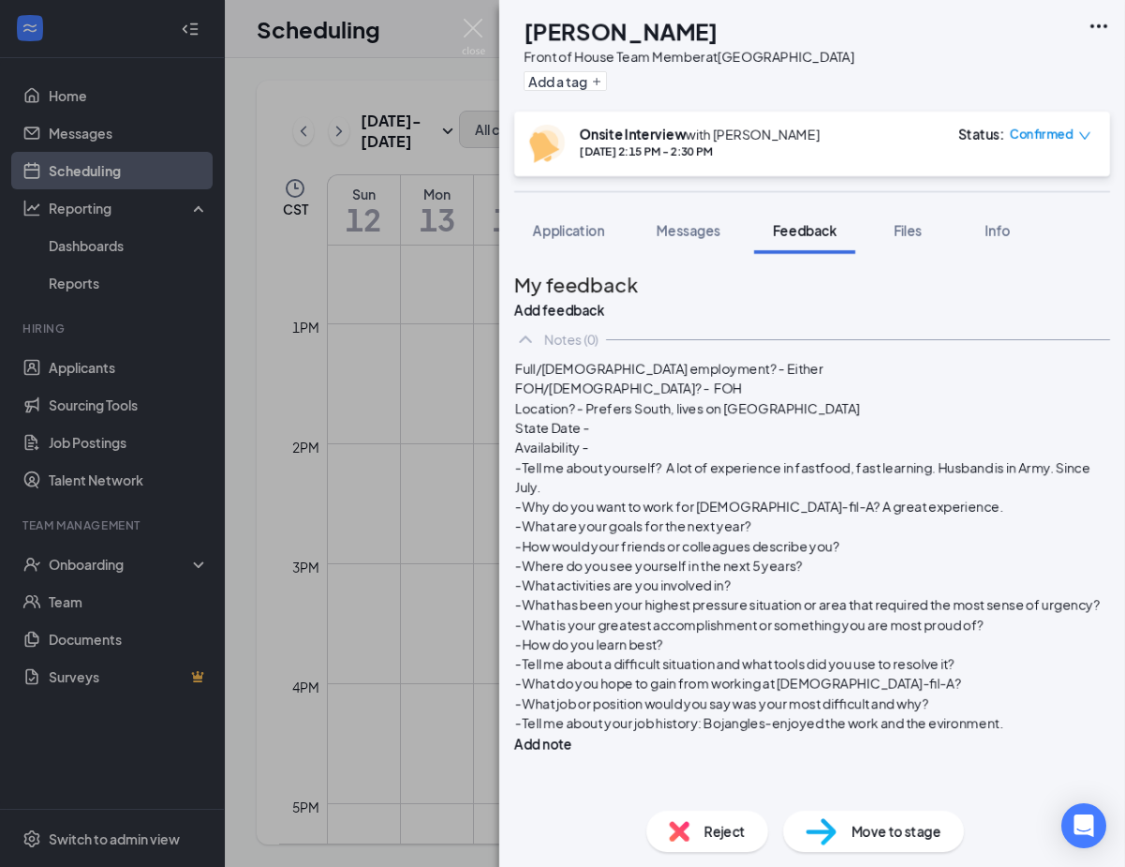
click at [681, 457] on div "Availability -" at bounding box center [812, 448] width 594 height 20
click at [680, 457] on div "Availability -" at bounding box center [812, 448] width 594 height 20
click at [818, 516] on div "-What are your goals for the next year?" at bounding box center [812, 526] width 594 height 20
click at [794, 457] on div "-Tell me about yourself? A lot of experience in fastfood, fast learning. Husban…" at bounding box center [812, 476] width 594 height 39
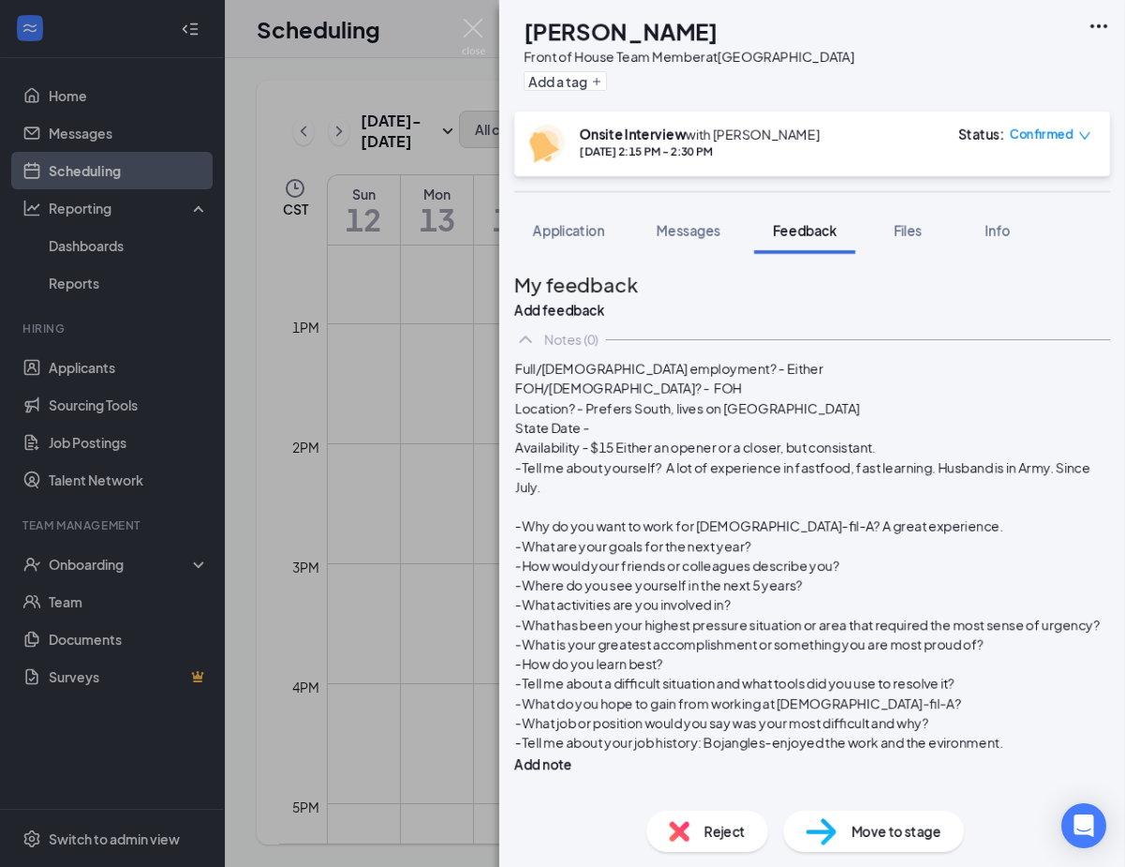
click at [819, 536] on div "-What are your goals for the next year?" at bounding box center [812, 546] width 594 height 20
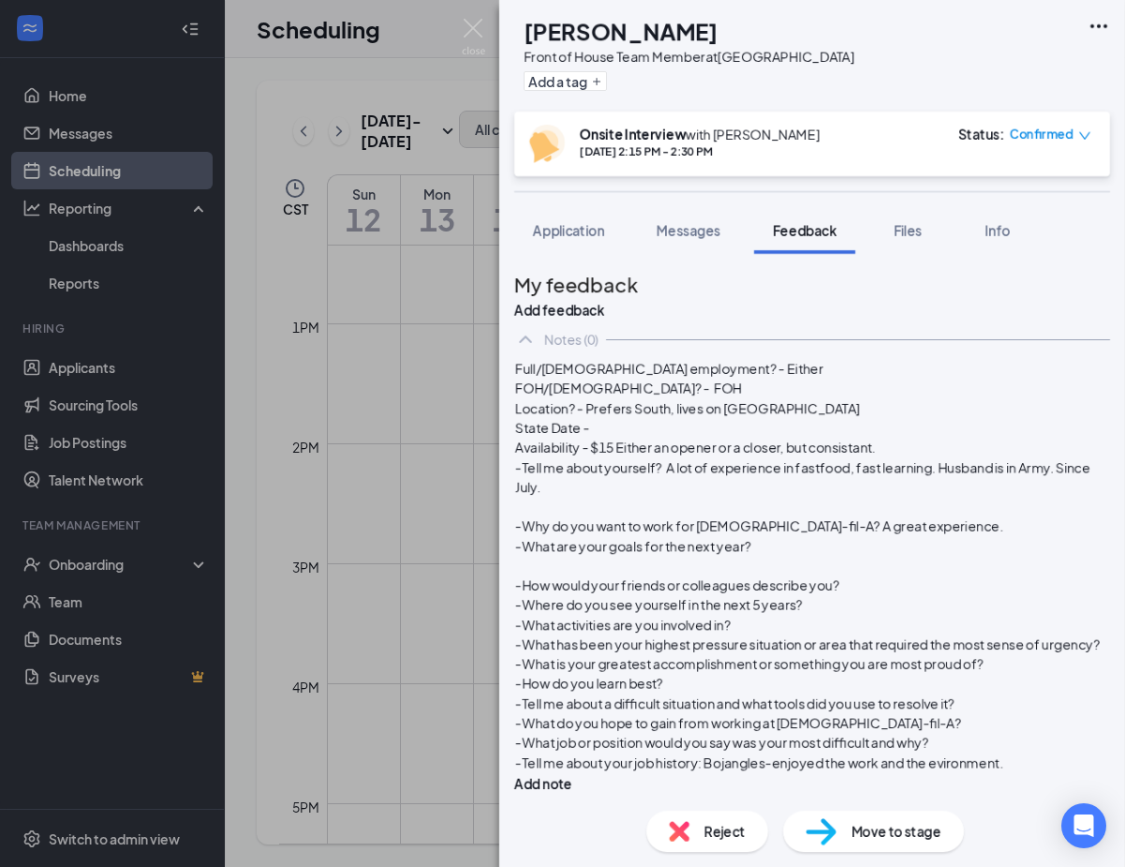
click at [891, 575] on div "-How would your friends or colleagues describe you?" at bounding box center [812, 585] width 594 height 20
click at [870, 595] on div "-Where do you see yourself in the next 5 years?" at bounding box center [812, 605] width 594 height 20
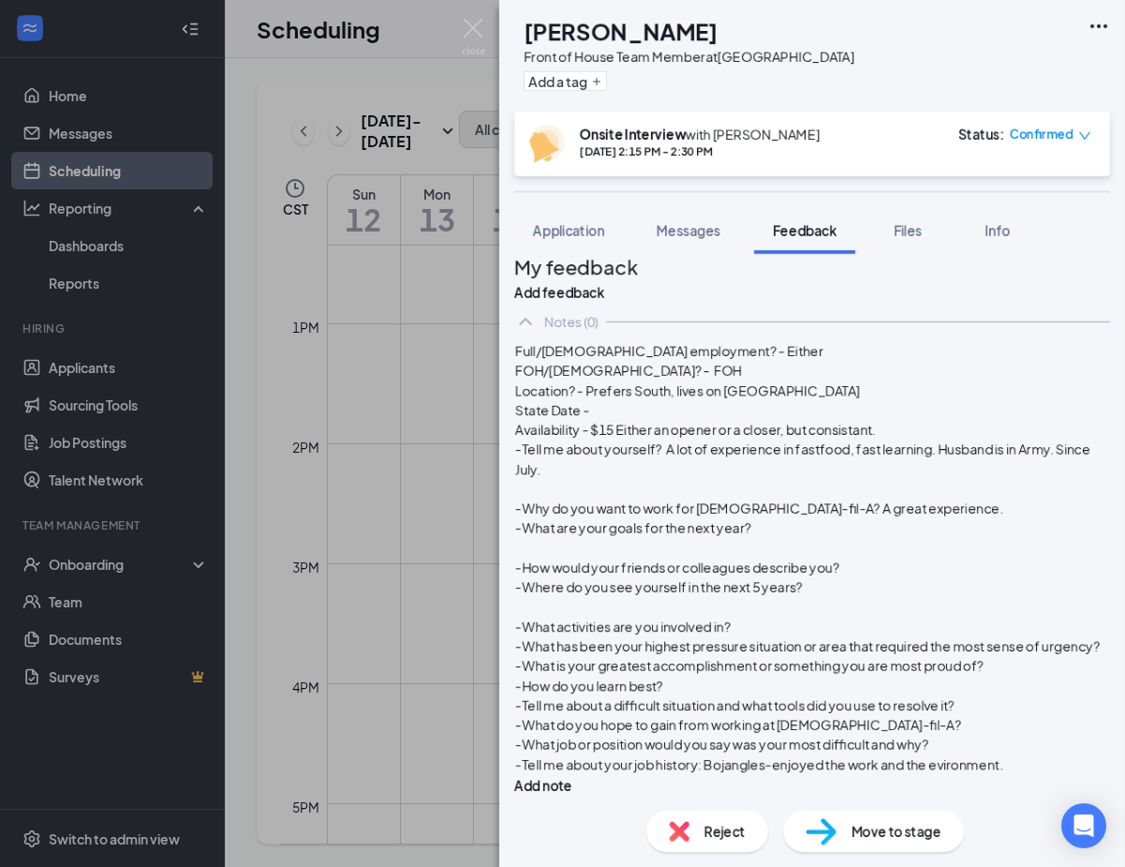
click at [887, 577] on div "-Where do you see yourself in the next 5 years?" at bounding box center [812, 587] width 594 height 20
click at [815, 625] on div "-What activities are you involved in?" at bounding box center [812, 627] width 594 height 20
click at [914, 557] on div "-How would your friends or colleagues describe you?" at bounding box center [812, 567] width 594 height 20
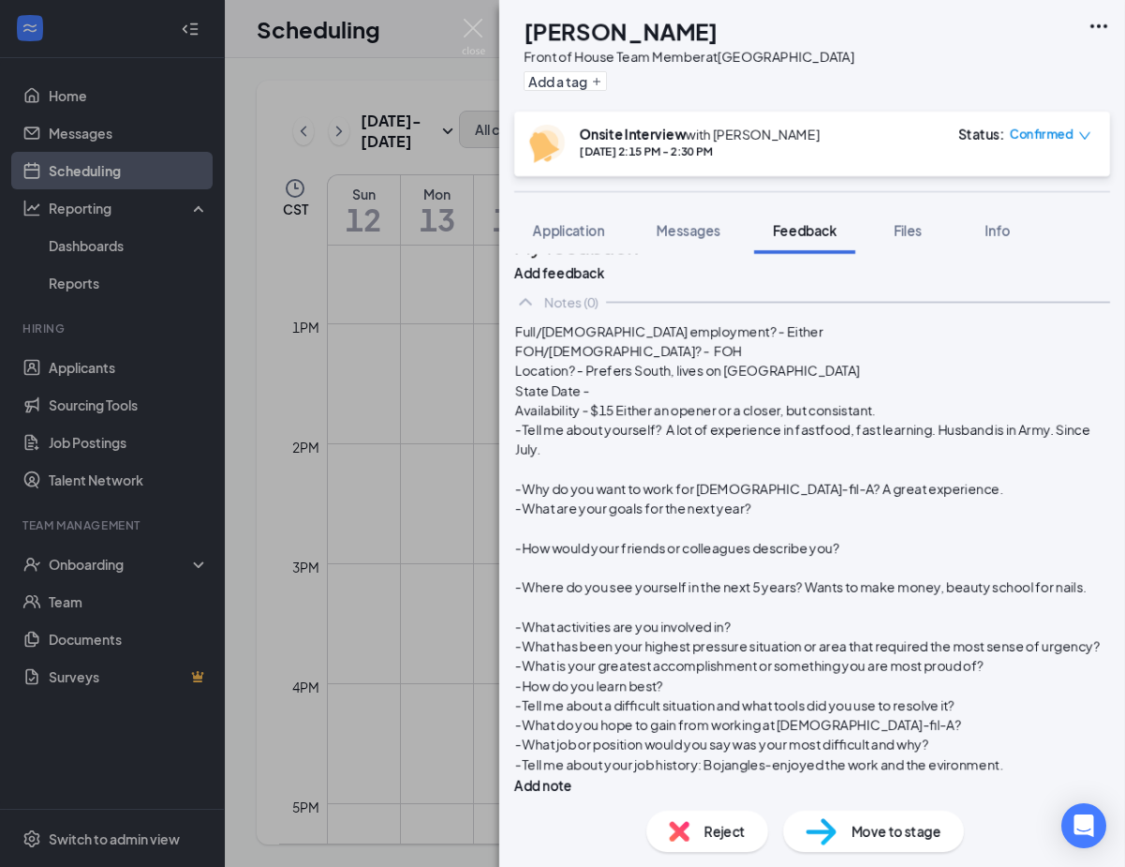
click at [914, 538] on div "-How would your friends or colleagues describe you?" at bounding box center [812, 548] width 594 height 20
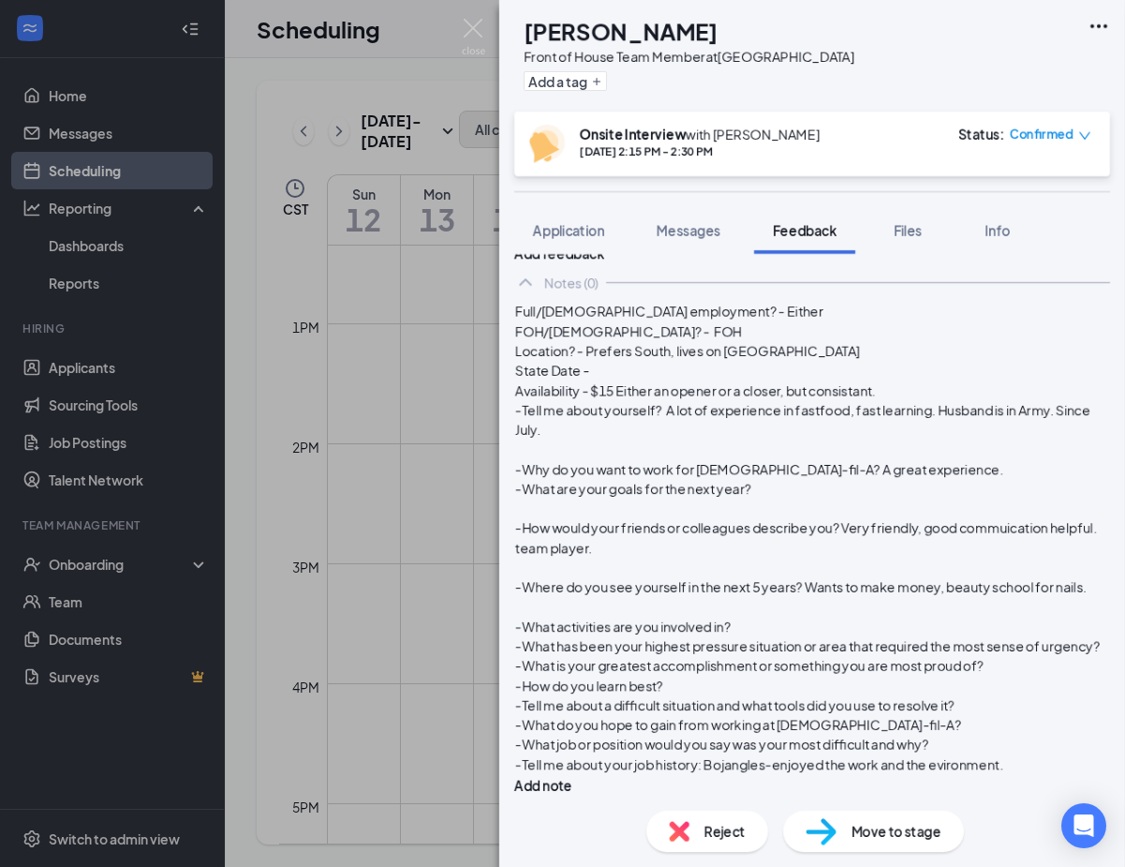
click at [789, 617] on div "-What activities are you involved in?" at bounding box center [812, 627] width 594 height 20
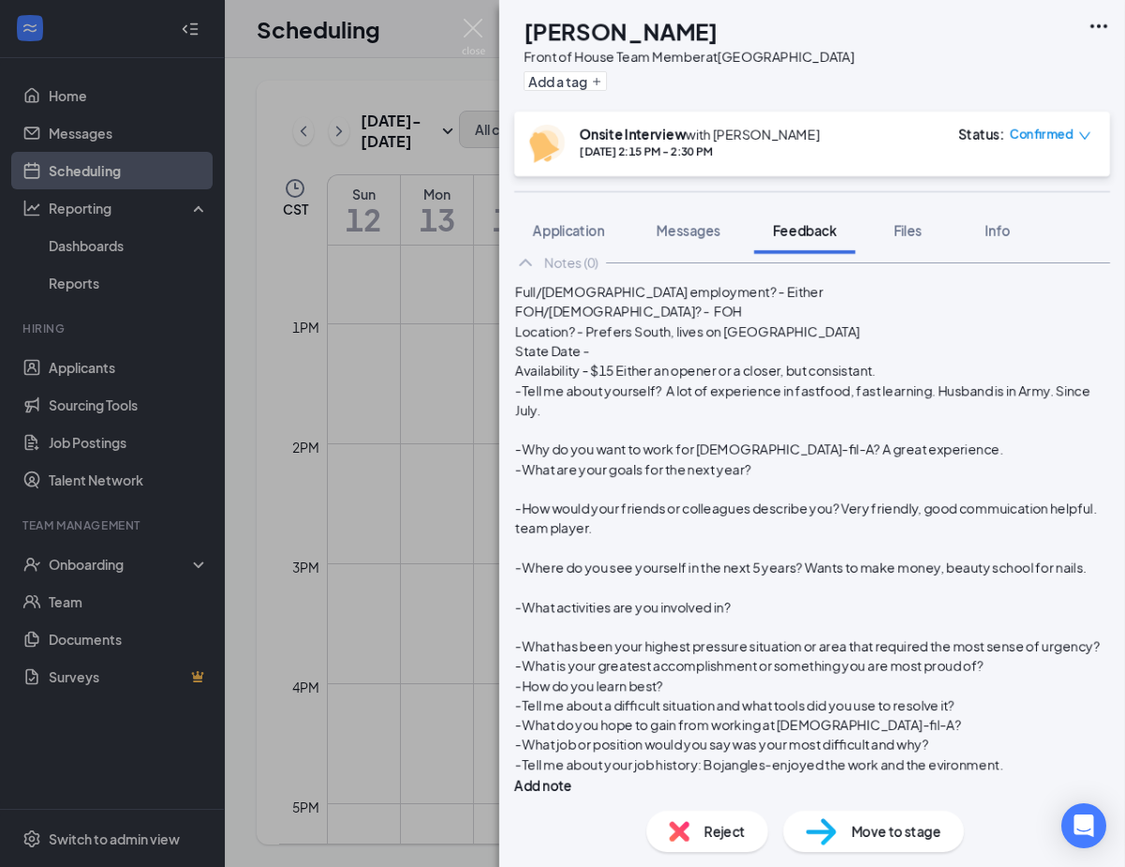
click at [790, 611] on div "-What activities are you involved in?" at bounding box center [812, 607] width 594 height 20
click at [709, 656] on div "-What has been your highest pressure situation or area that required the most s…" at bounding box center [812, 646] width 594 height 20
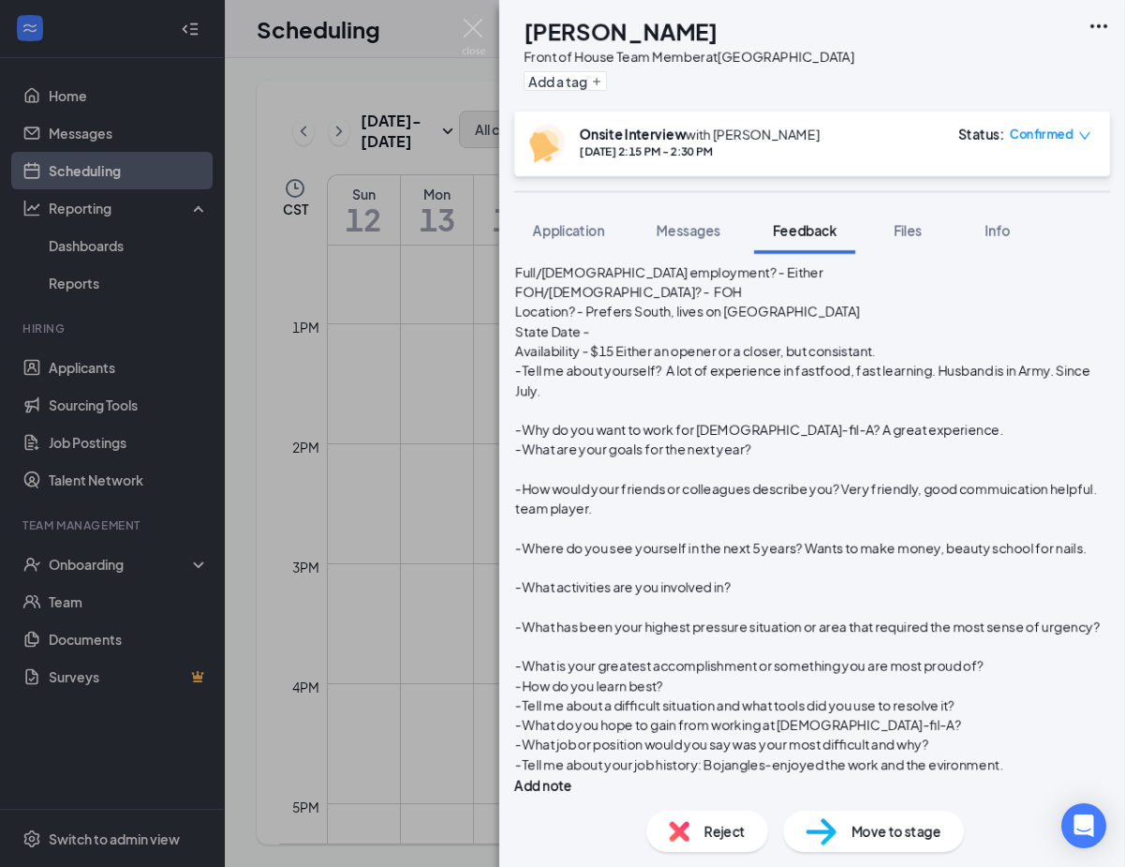
click at [690, 634] on span "-What has been your highest pressure situation or area that required the most s…" at bounding box center [807, 625] width 585 height 17
drag, startPoint x: 712, startPoint y: 665, endPoint x: 535, endPoint y: 615, distance: 184.2
click at [534, 615] on div "Full/[DEMOGRAPHIC_DATA] employment? - Either FOH/[DEMOGRAPHIC_DATA]? - FOH Loca…" at bounding box center [812, 528] width 596 height 534
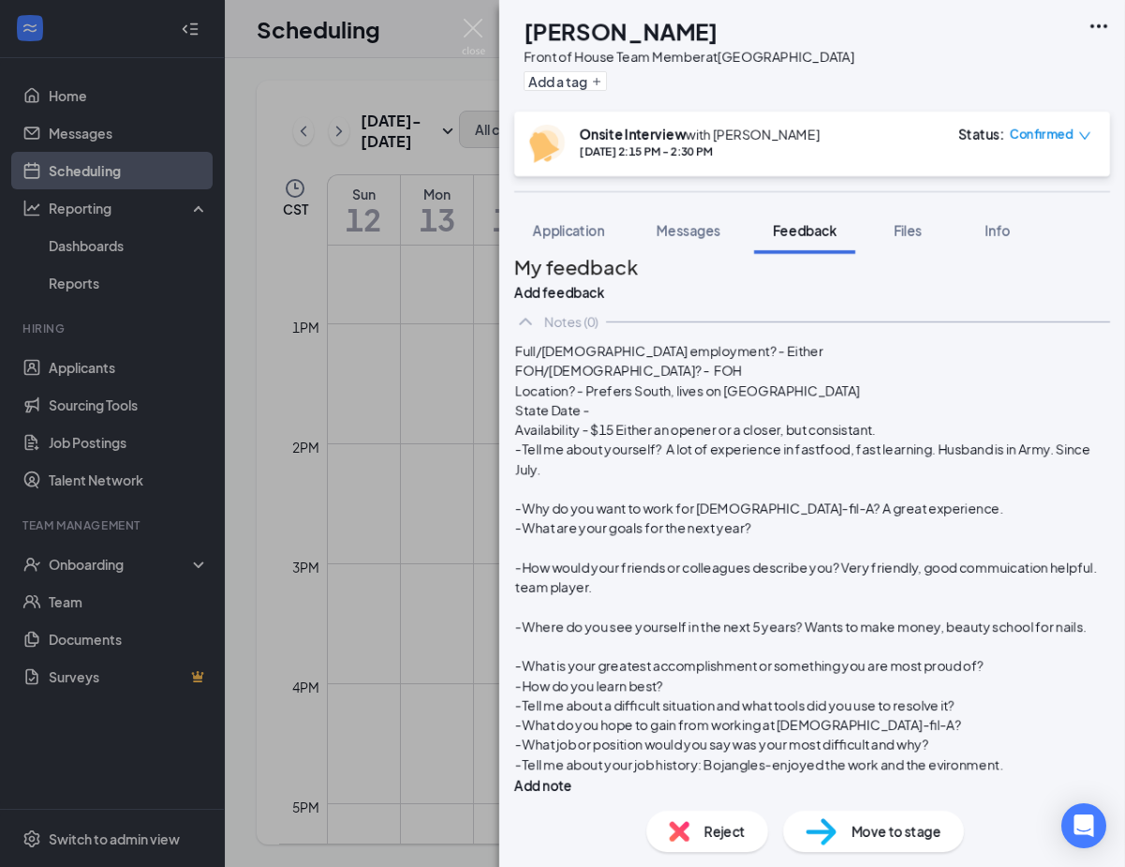
click at [635, 656] on div "-What is your greatest accomplishment or something you are most proud of?" at bounding box center [812, 666] width 594 height 20
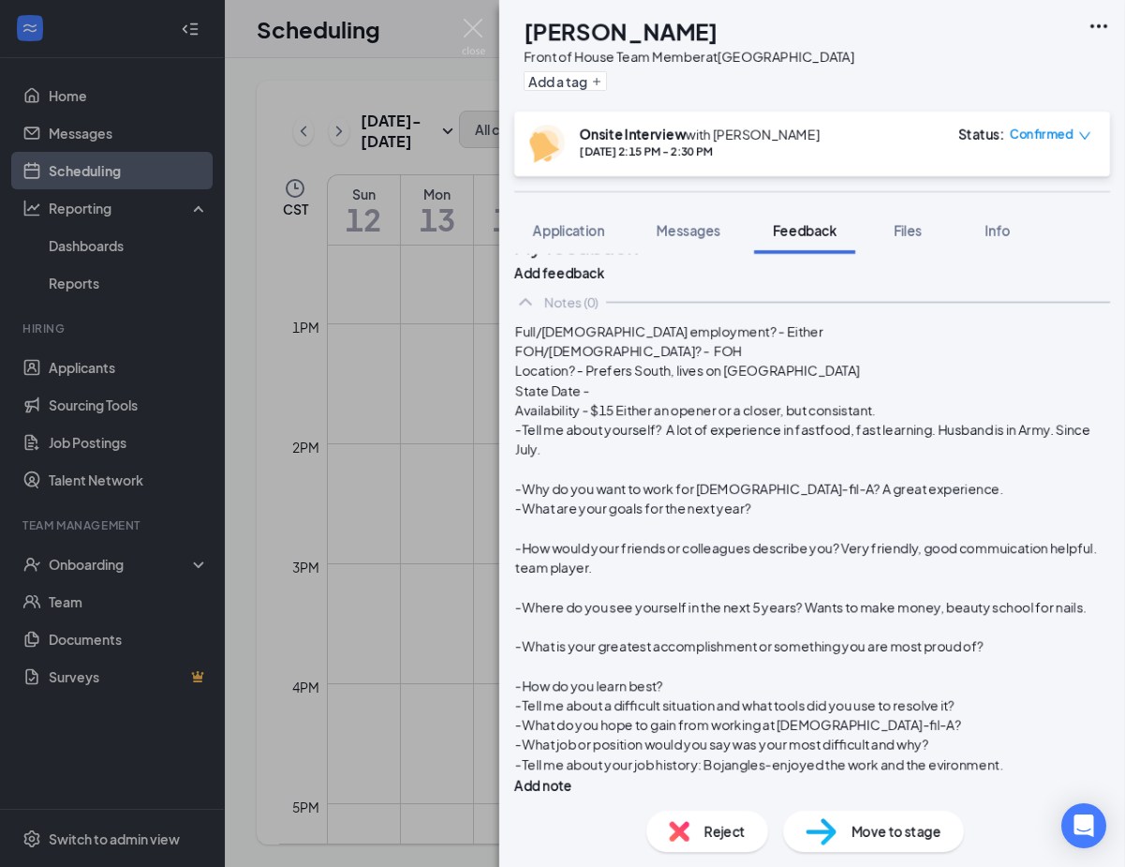
click at [646, 636] on div "-What is your greatest accomplishment or something you are most proud of?" at bounding box center [812, 646] width 594 height 20
click at [716, 676] on div "-How do you learn best?" at bounding box center [812, 686] width 594 height 20
drag, startPoint x: 732, startPoint y: 664, endPoint x: 537, endPoint y: 677, distance: 195.3
click at [537, 677] on div "Full/[DEMOGRAPHIC_DATA] employment? - Either FOH/[DEMOGRAPHIC_DATA]? - FOH Loca…" at bounding box center [812, 557] width 596 height 475
click at [709, 676] on div "-How do you learn best?" at bounding box center [812, 686] width 594 height 20
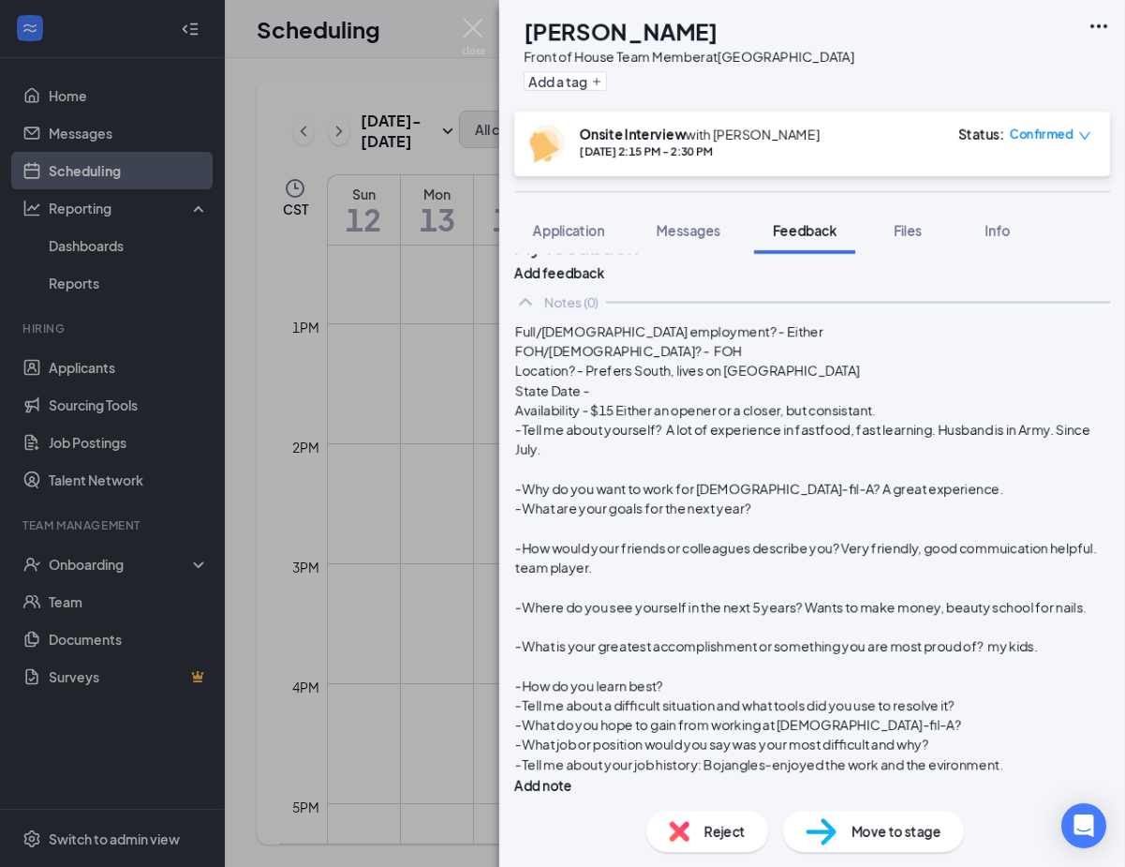
drag, startPoint x: 698, startPoint y: 667, endPoint x: 555, endPoint y: 668, distance: 143.4
click at [555, 676] on div "-How do you learn best?" at bounding box center [812, 686] width 594 height 20
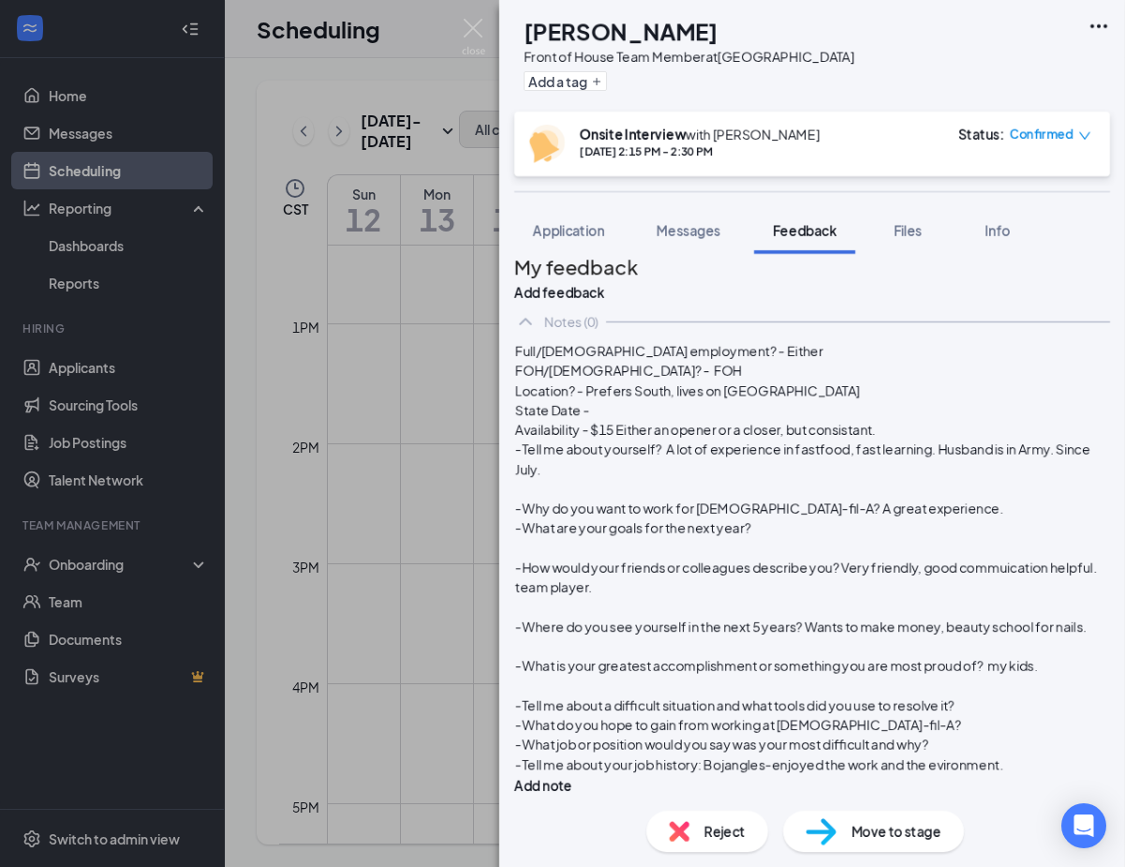
click at [606, 695] on div "-Tell me about a difficult situation and what tools did you use to resolve it?" at bounding box center [812, 705] width 594 height 20
drag, startPoint x: 606, startPoint y: 686, endPoint x: 546, endPoint y: 668, distance: 62.6
click at [546, 668] on div "Full/[DEMOGRAPHIC_DATA] employment? - Either FOH/[DEMOGRAPHIC_DATA]? - FOH Loca…" at bounding box center [812, 567] width 596 height 455
click at [671, 695] on div "-Tell me about a difficult situation and what tools did you use to resolve it?" at bounding box center [812, 705] width 594 height 20
drag, startPoint x: 671, startPoint y: 688, endPoint x: 554, endPoint y: 674, distance: 118.0
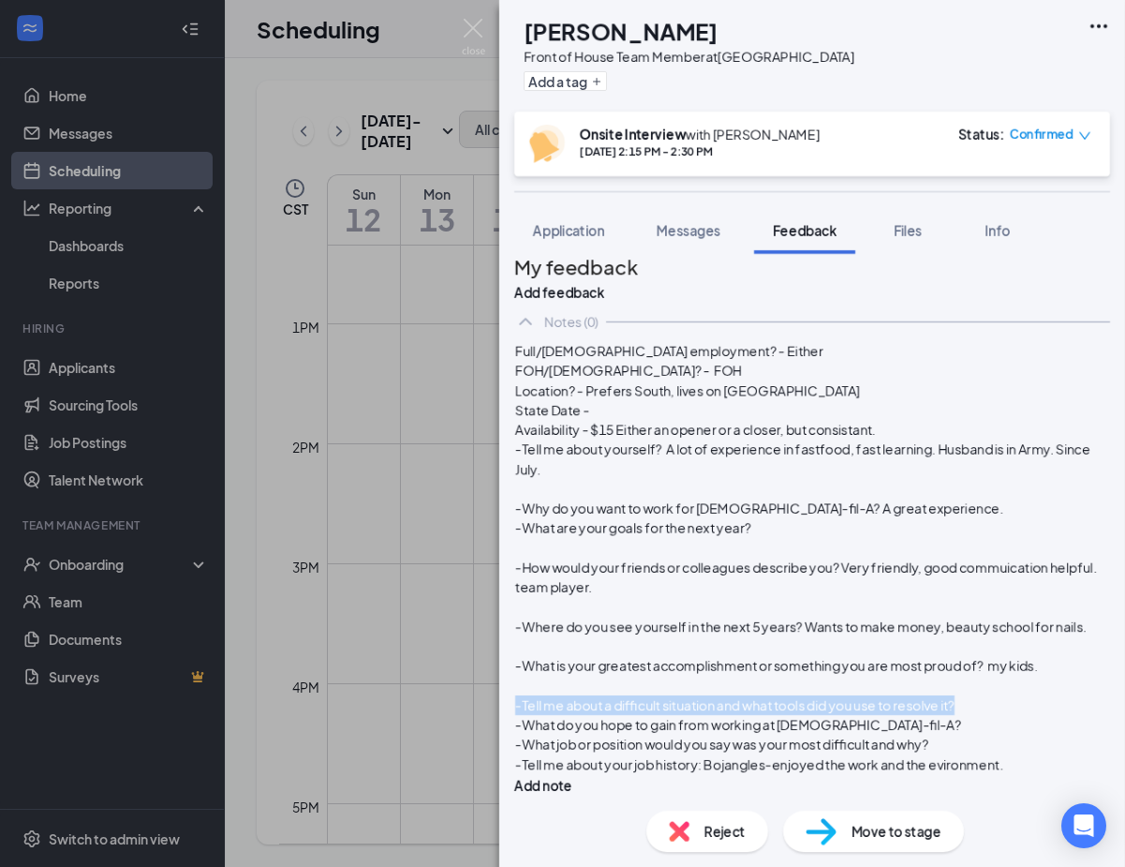
click at [554, 695] on div "-Tell me about a difficult situation and what tools did you use to resolve it?" at bounding box center [812, 705] width 594 height 20
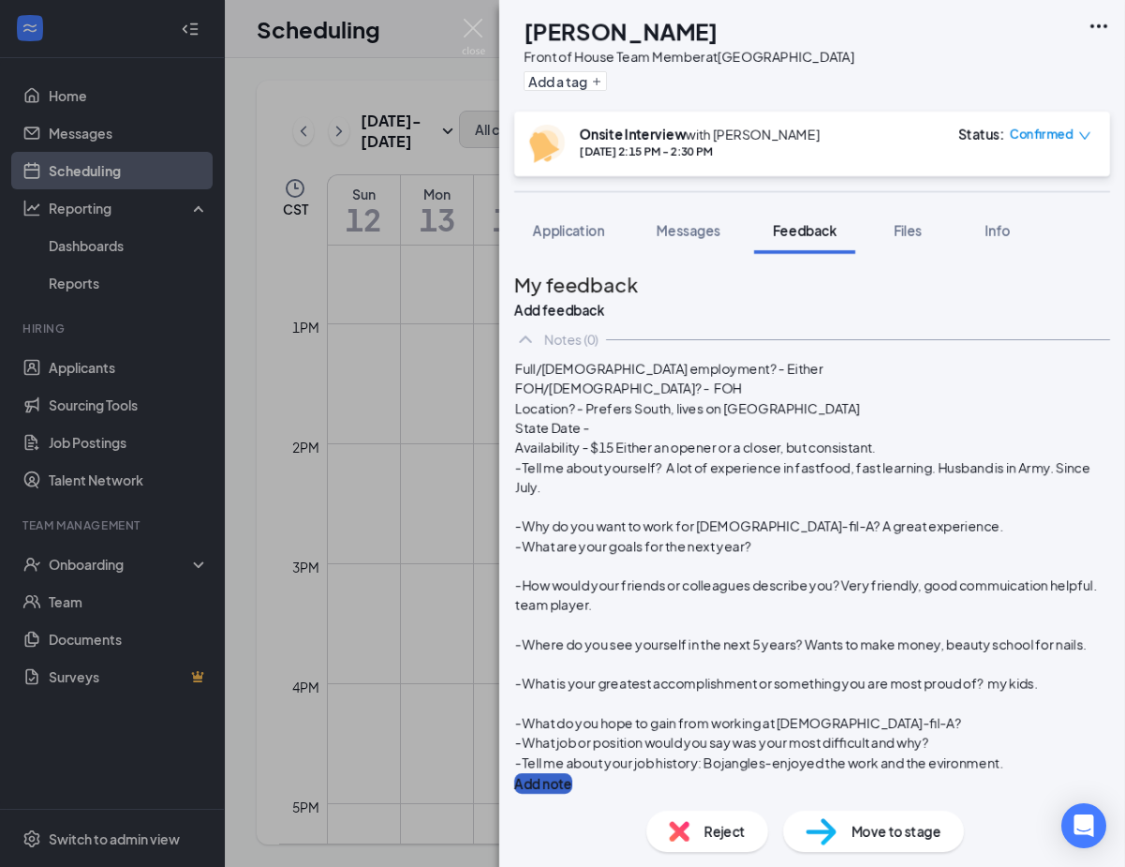
click at [572, 773] on button "Add note" at bounding box center [543, 783] width 58 height 21
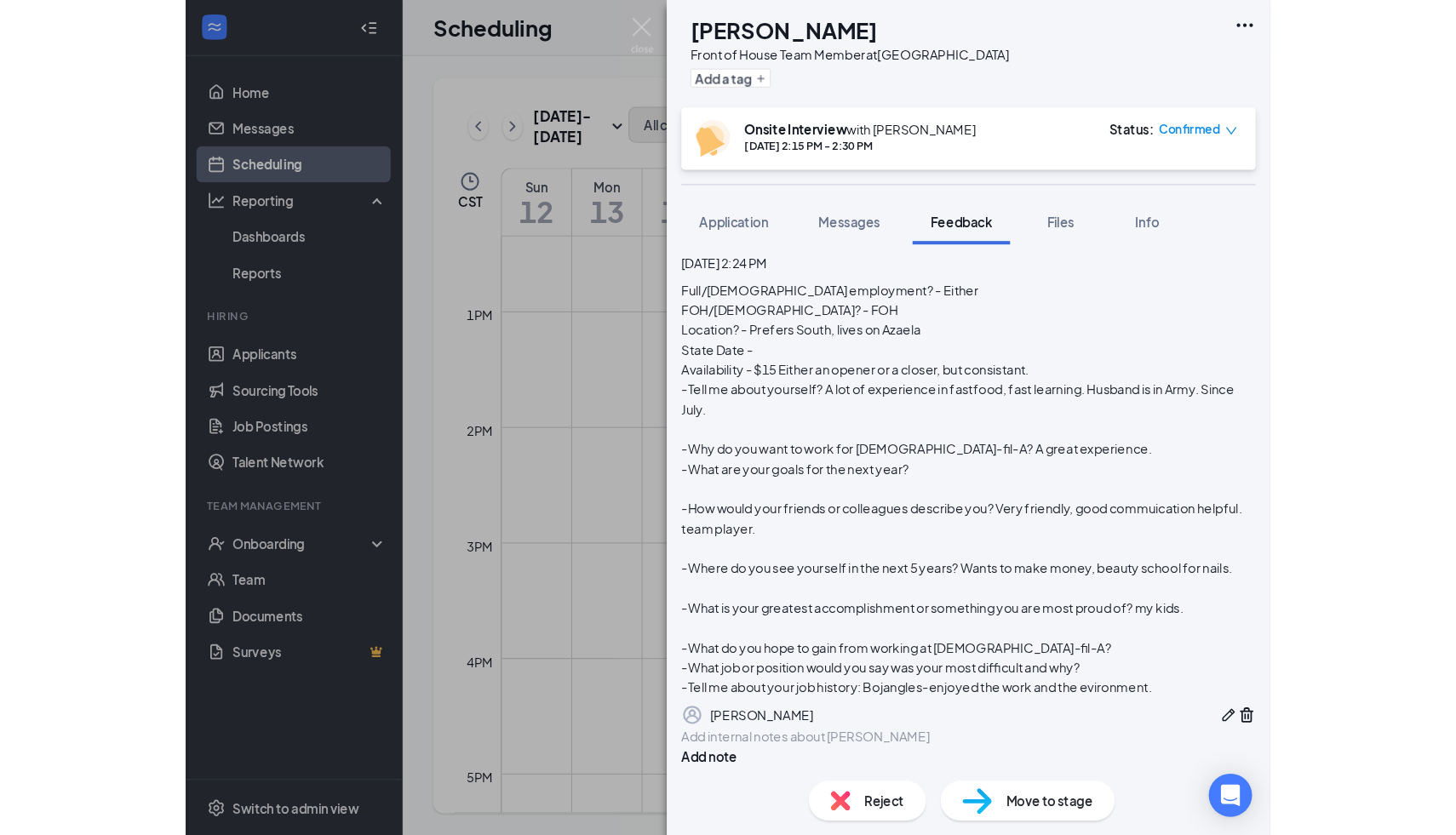
scroll to position [0, 0]
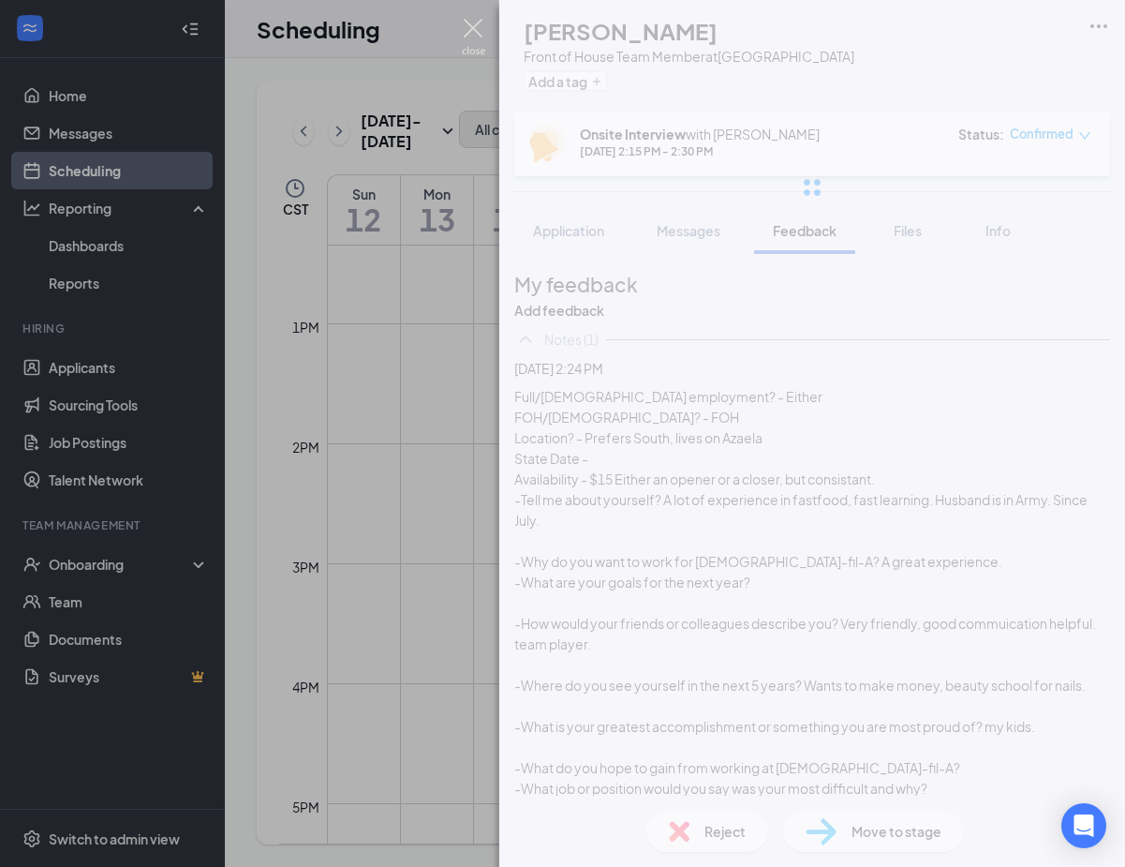
click at [477, 31] on img at bounding box center [473, 37] width 23 height 37
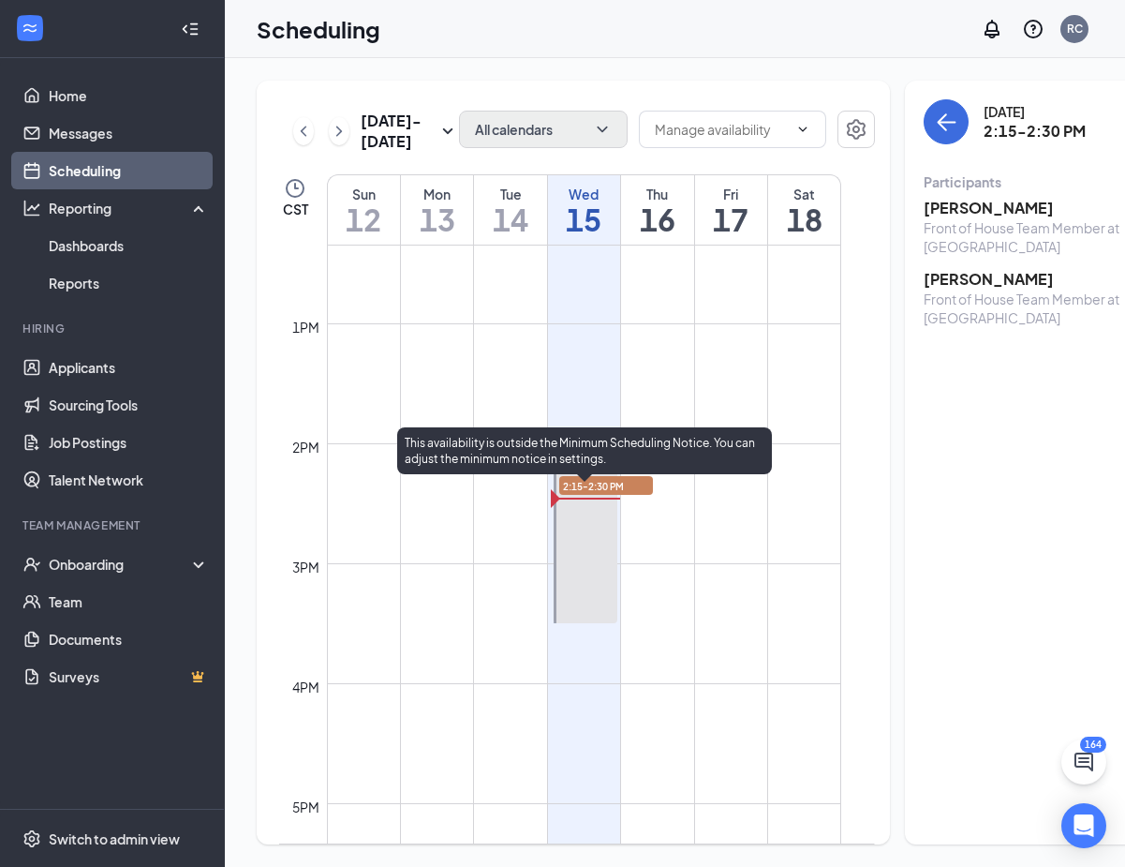
click at [591, 479] on span "2:00-2:15 PM" at bounding box center [591, 470] width 65 height 17
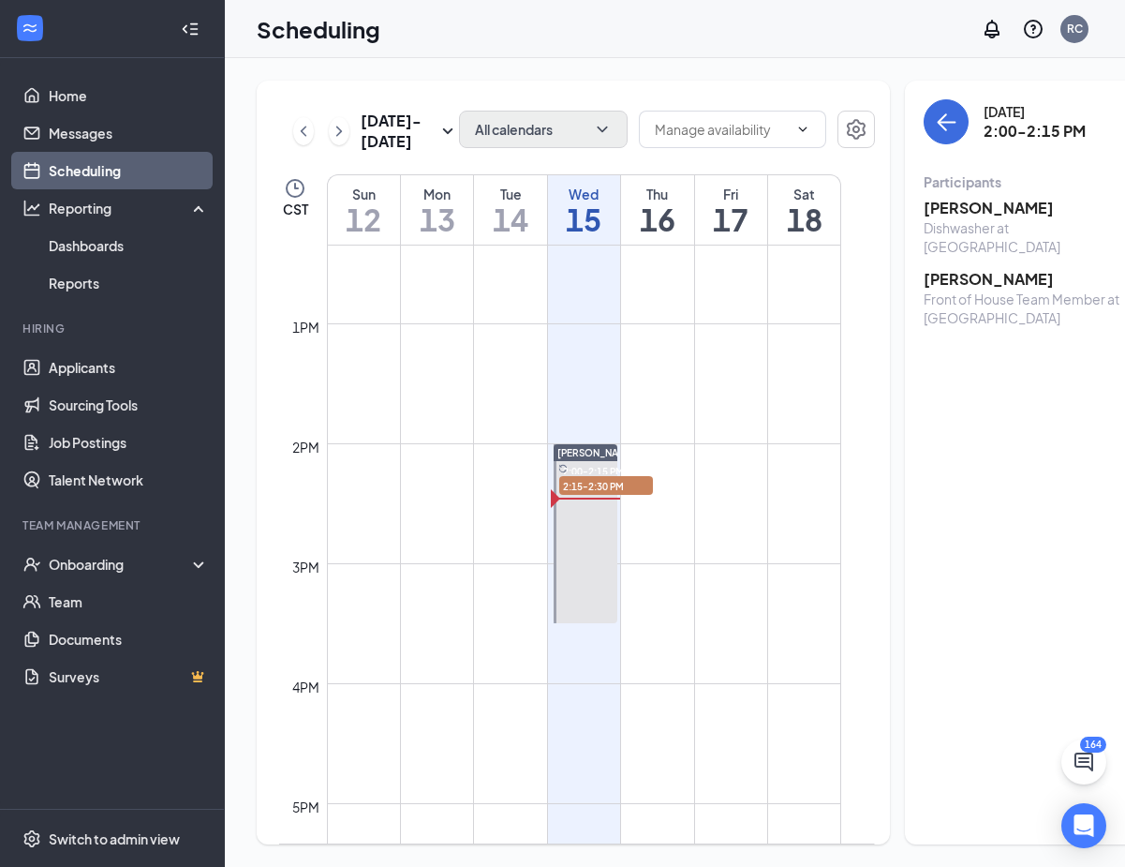
click at [935, 214] on h3 "[PERSON_NAME]" at bounding box center [1022, 208] width 197 height 21
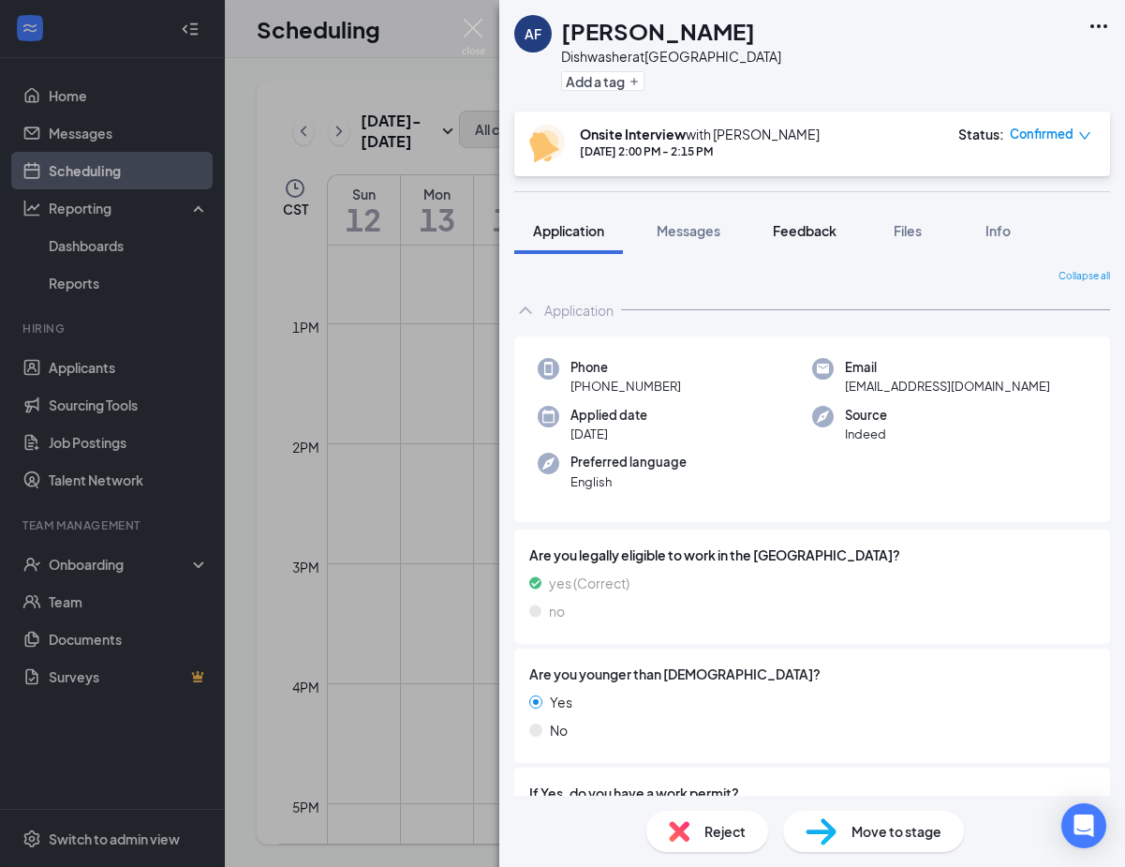
click at [816, 223] on span "Feedback" at bounding box center [805, 230] width 64 height 17
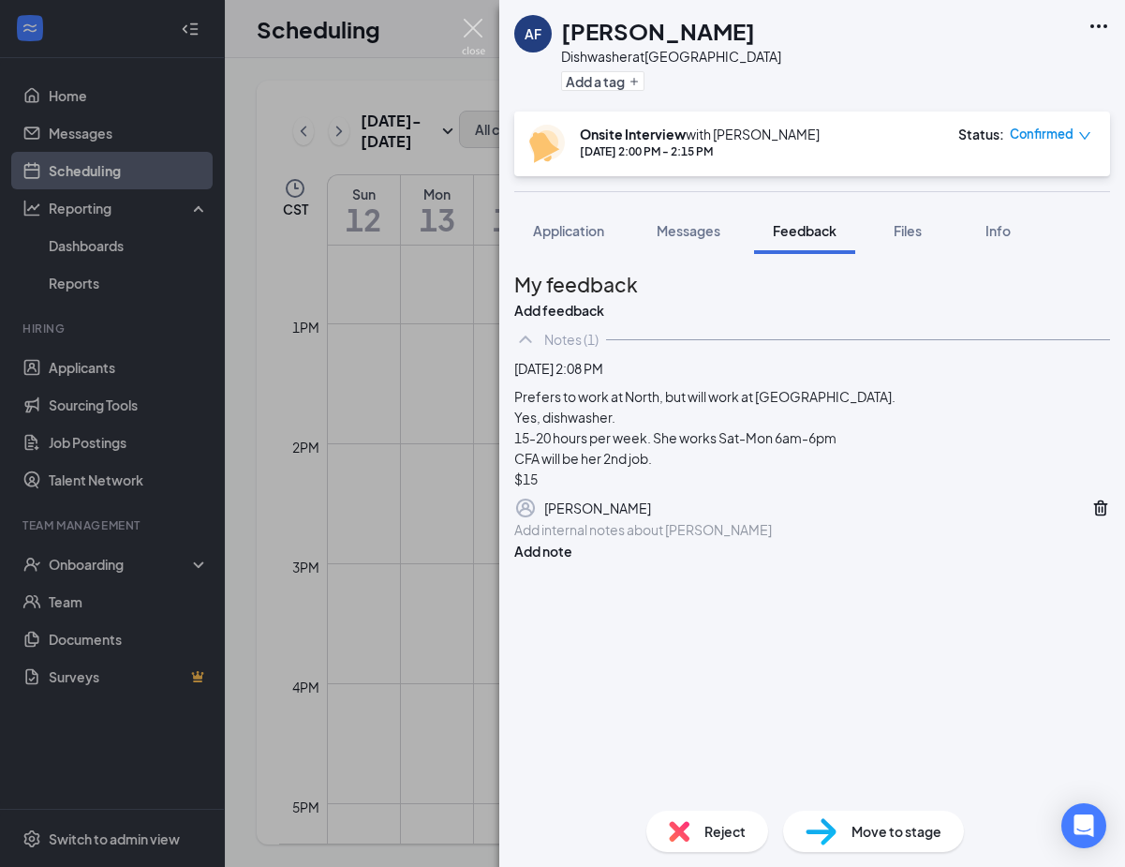
click at [469, 47] on img at bounding box center [473, 37] width 23 height 37
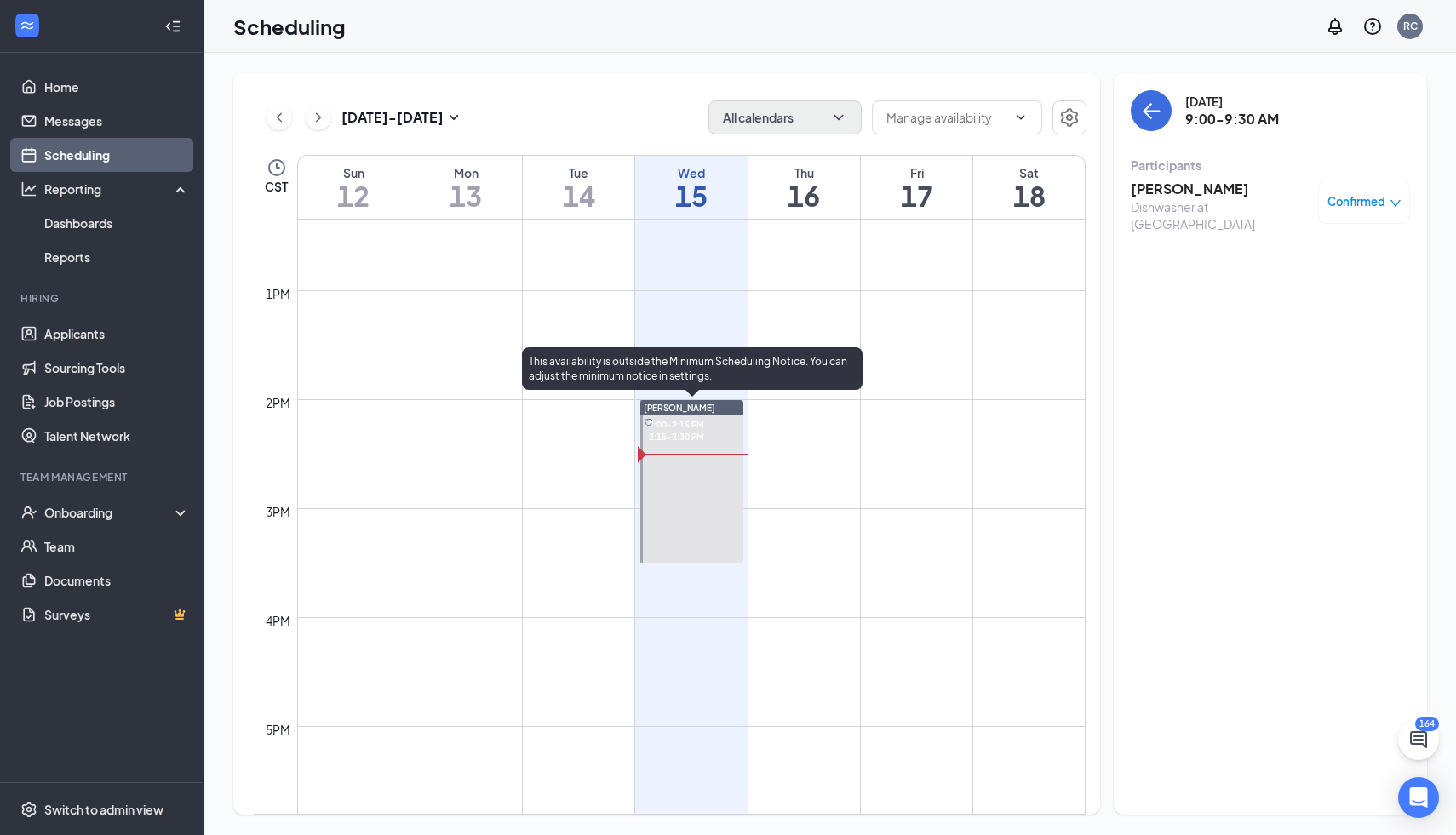
click at [696, 436] on span "2:15-2:30 PM" at bounding box center [674, 435] width 59 height 15
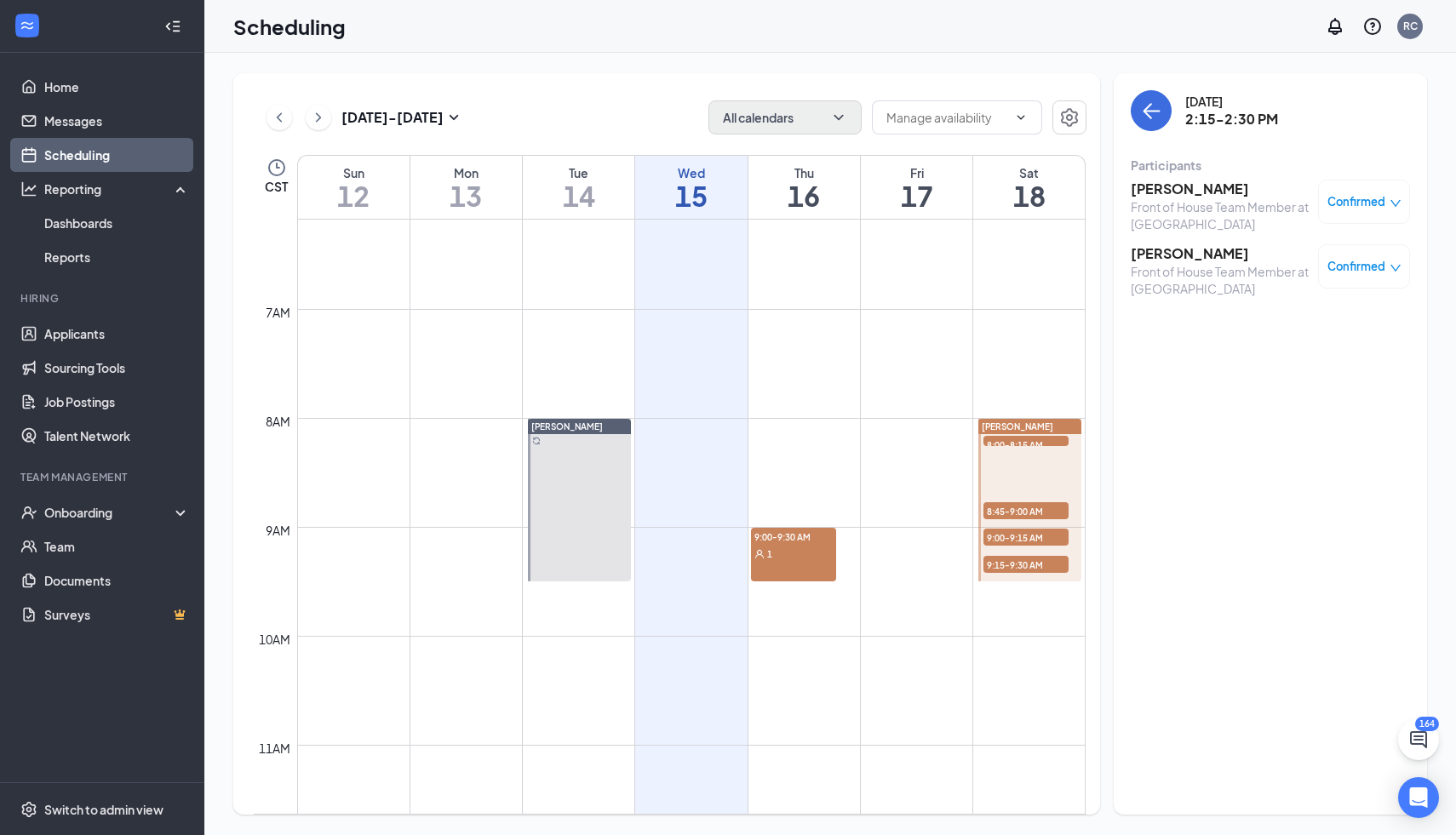
scroll to position [695, 0]
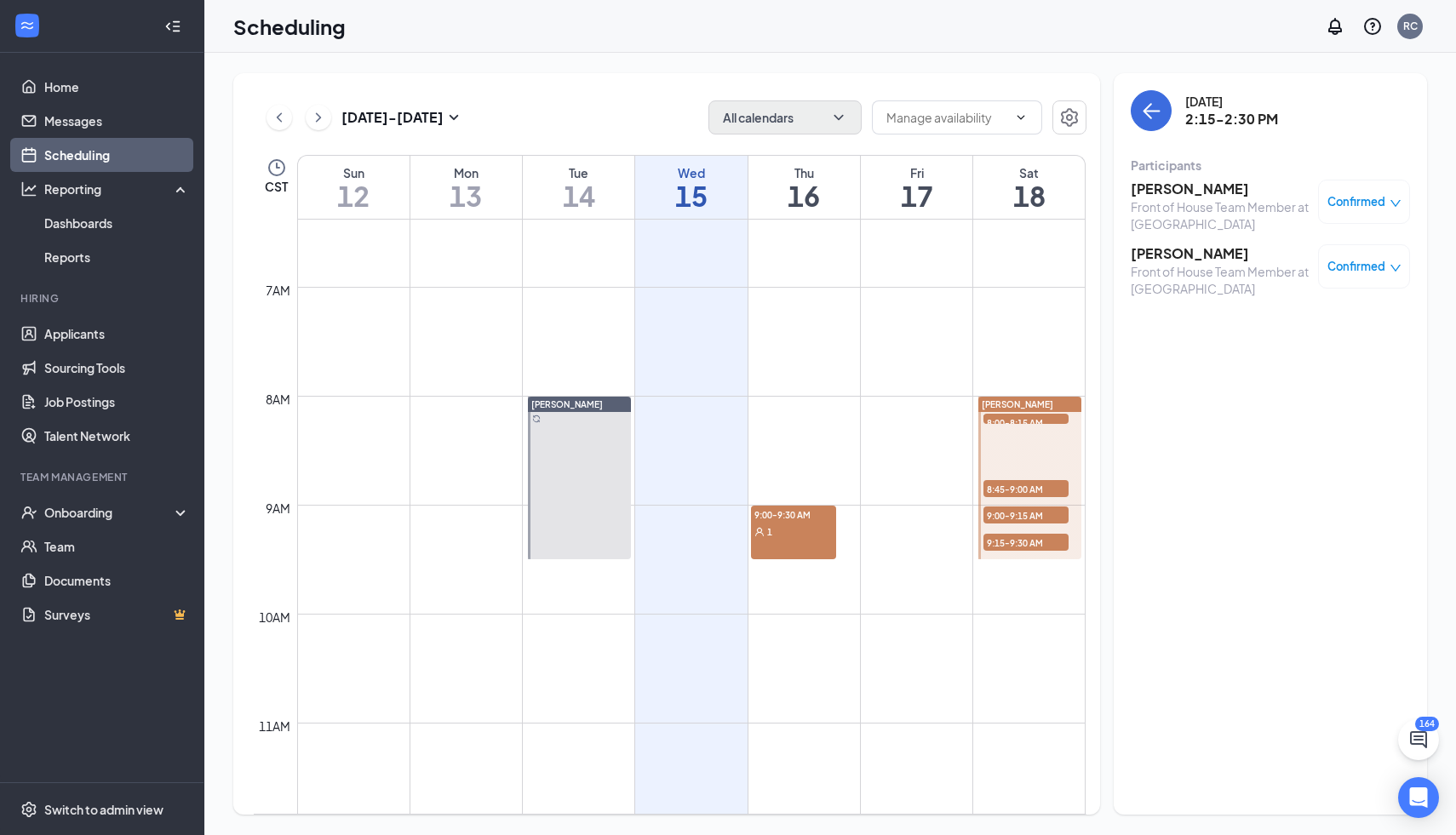
click at [1022, 484] on span "8:45-9:00 AM" at bounding box center [1026, 488] width 85 height 17
click at [1022, 512] on span "9:00-9:15 AM" at bounding box center [1026, 514] width 85 height 17
click at [1022, 550] on span "9:15-9:30 AM" at bounding box center [1026, 542] width 85 height 17
click at [1022, 422] on span "8:00-8:15 AM" at bounding box center [1026, 422] width 85 height 17
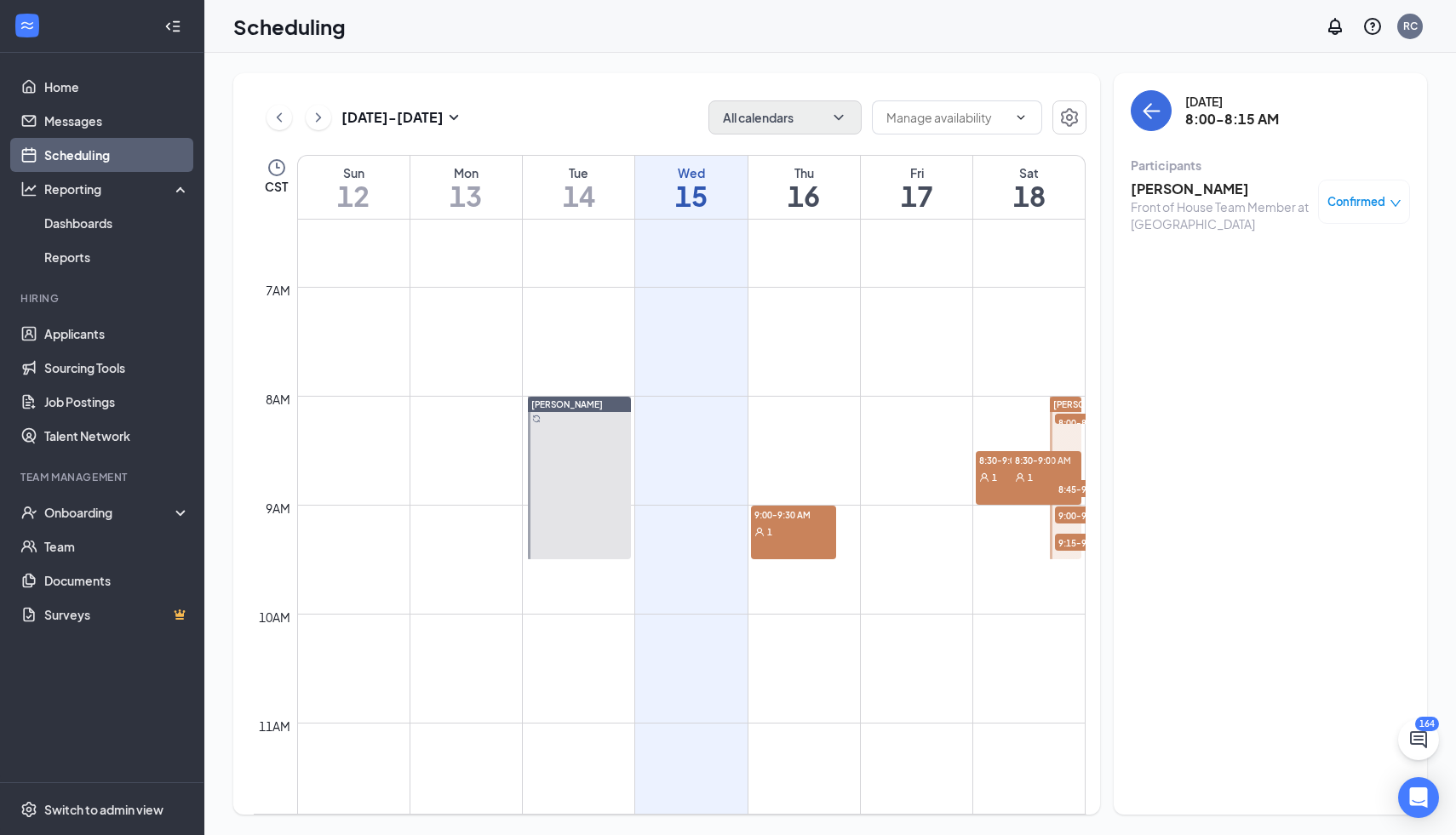
click at [1022, 467] on span "8:30-9:00 AM" at bounding box center [1046, 460] width 70 height 17
click at [984, 473] on icon "User" at bounding box center [983, 477] width 8 height 8
